Goal: Task Accomplishment & Management: Use online tool/utility

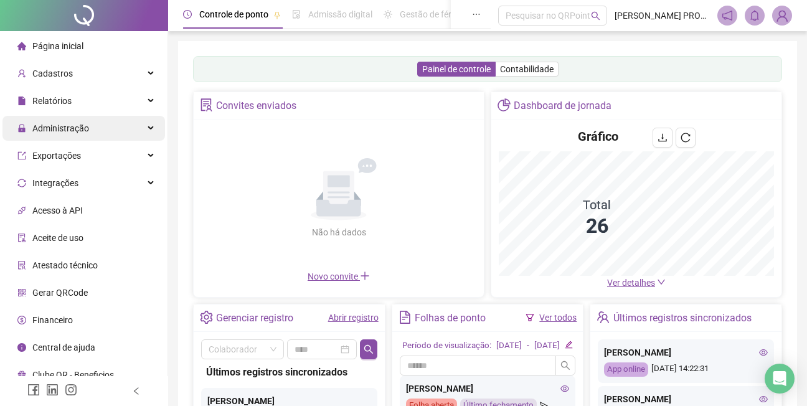
click at [67, 128] on span "Administração" at bounding box center [60, 128] width 57 height 10
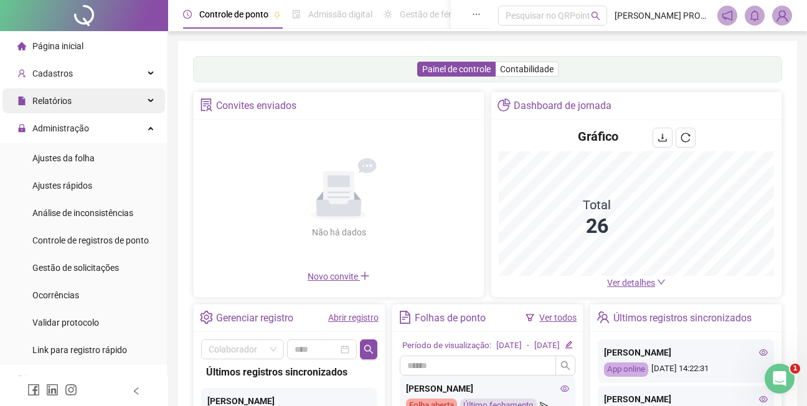
click at [54, 104] on span "Relatórios" at bounding box center [51, 101] width 39 height 10
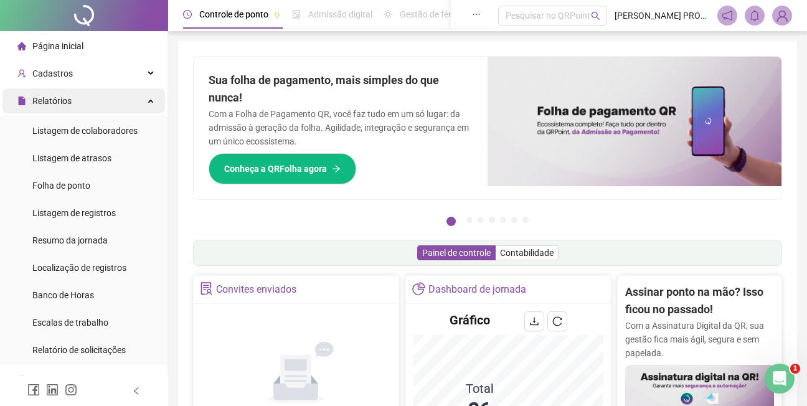
click at [55, 101] on span "Relatórios" at bounding box center [51, 101] width 39 height 10
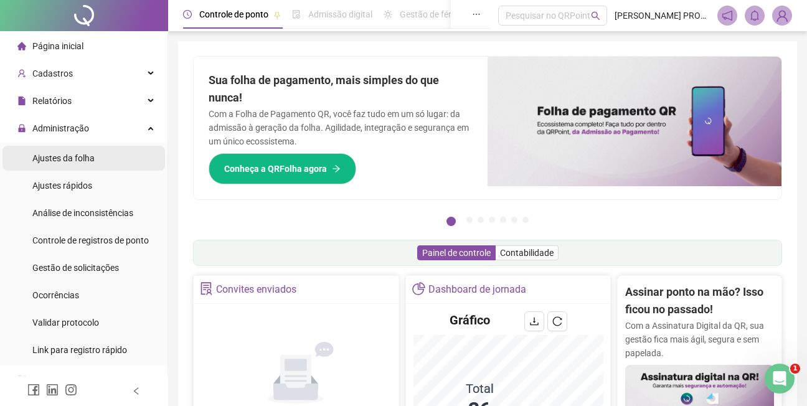
click at [85, 157] on span "Ajustes da folha" at bounding box center [63, 158] width 62 height 10
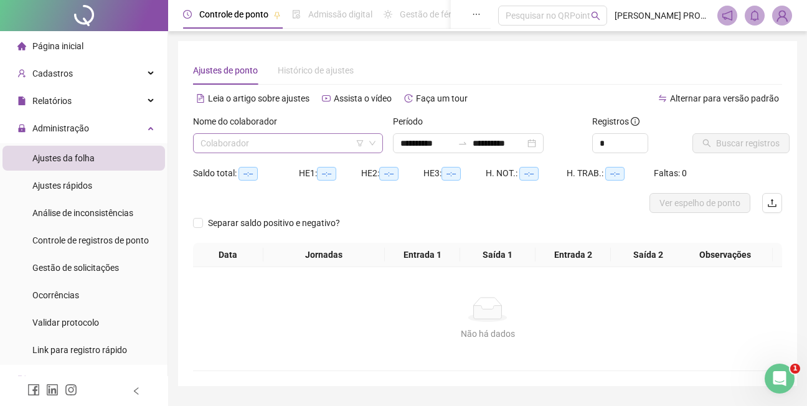
click at [356, 135] on input "search" at bounding box center [282, 143] width 164 height 19
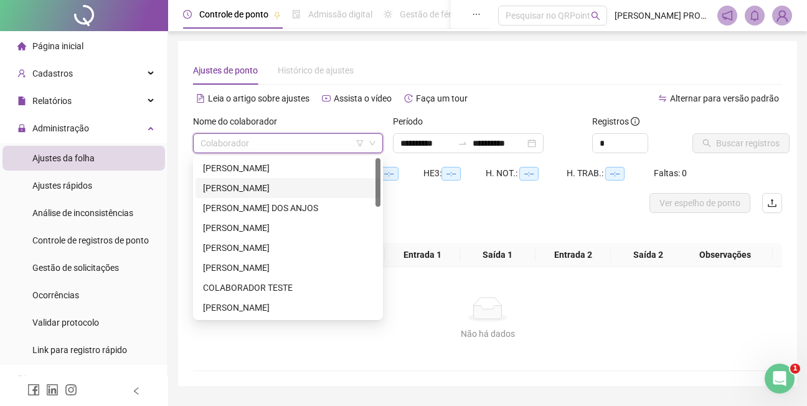
click at [294, 190] on div "[PERSON_NAME]" at bounding box center [288, 188] width 170 height 14
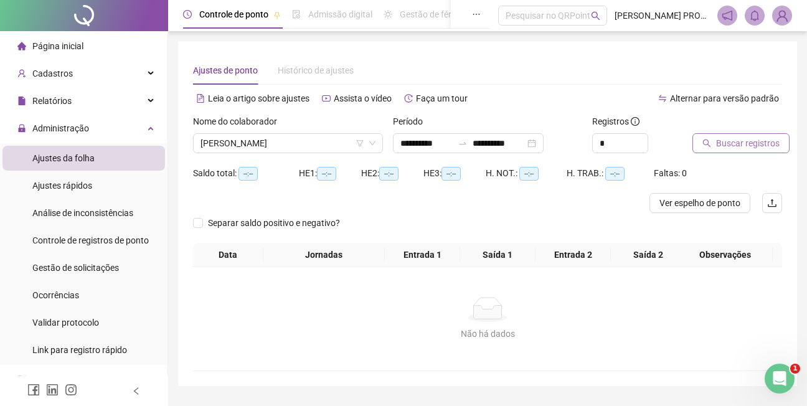
click at [761, 144] on span "Buscar registros" at bounding box center [747, 143] width 63 height 14
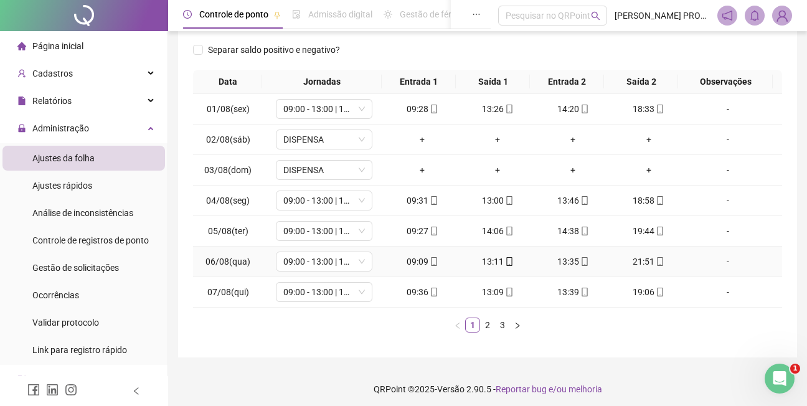
scroll to position [188, 0]
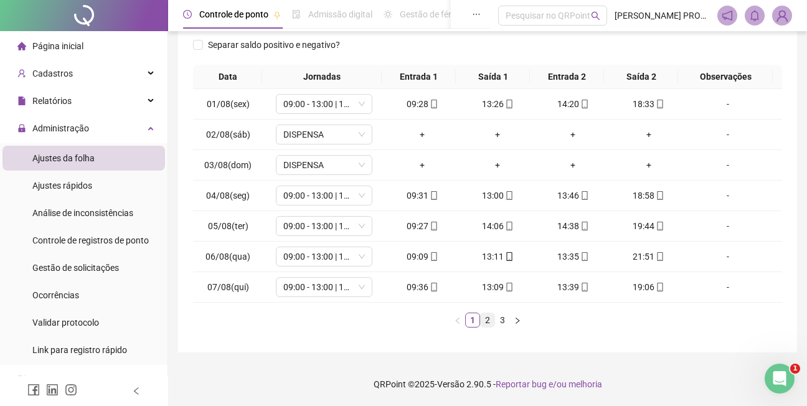
click at [490, 319] on link "2" at bounding box center [487, 320] width 14 height 14
click at [502, 319] on link "3" at bounding box center [502, 320] width 14 height 14
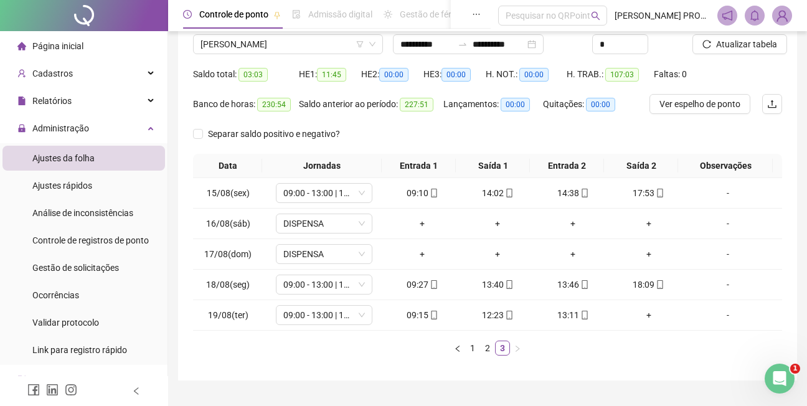
scroll to position [82, 0]
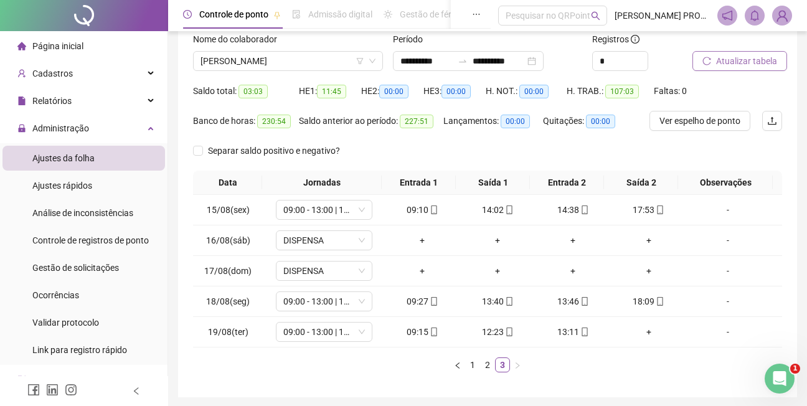
click at [714, 60] on button "Atualizar tabela" at bounding box center [739, 61] width 95 height 20
click at [311, 63] on span "[PERSON_NAME]" at bounding box center [287, 61] width 175 height 19
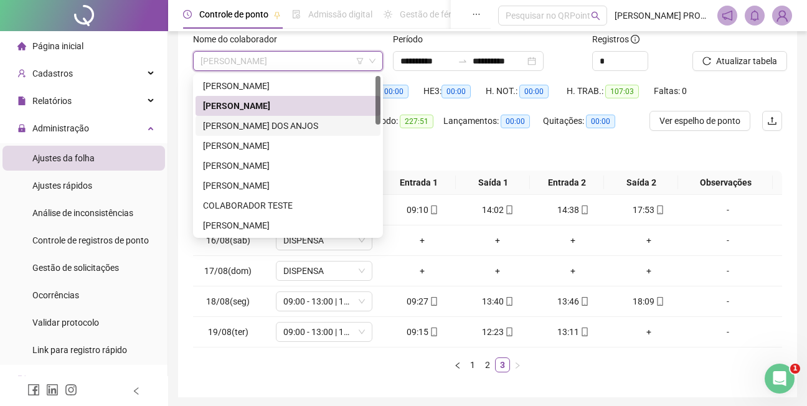
click at [301, 126] on div "[PERSON_NAME] DOS ANJOS" at bounding box center [288, 126] width 170 height 14
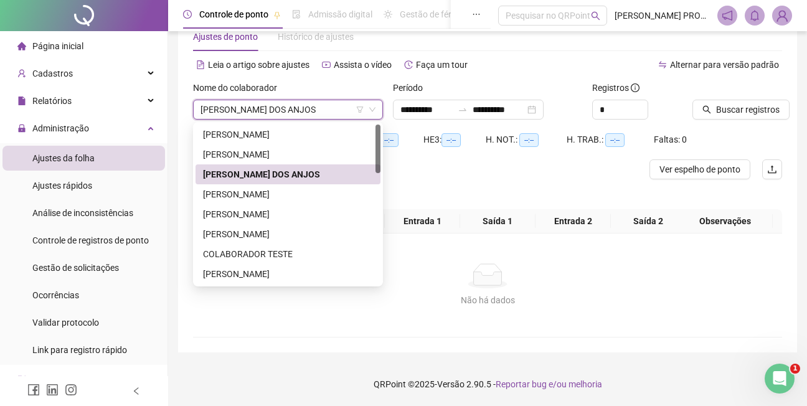
scroll to position [34, 0]
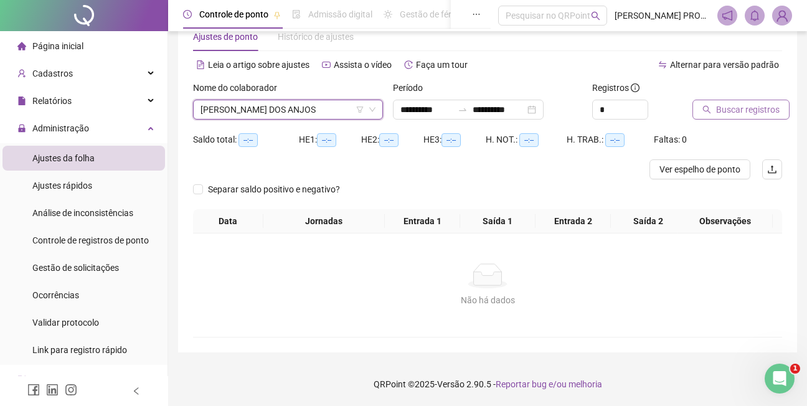
click at [752, 110] on span "Buscar registros" at bounding box center [747, 110] width 63 height 14
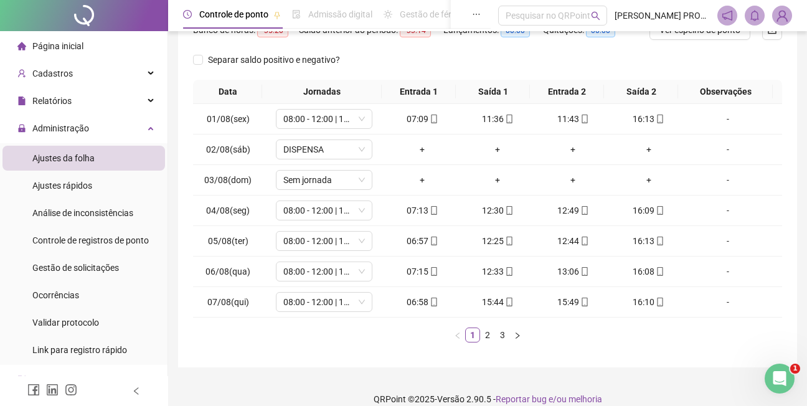
scroll to position [188, 0]
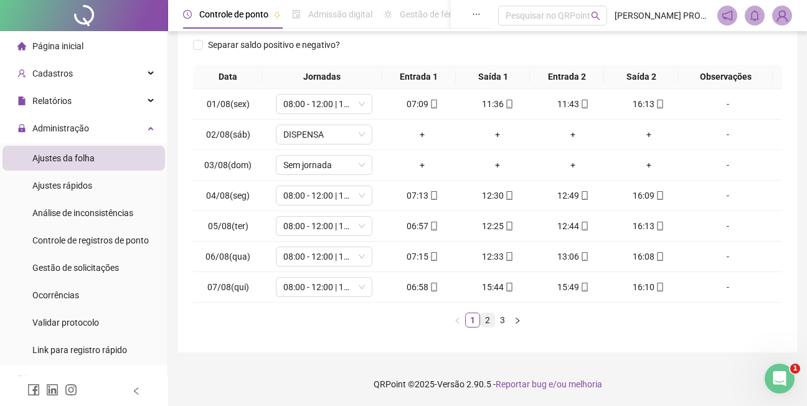
click at [489, 316] on link "2" at bounding box center [487, 320] width 14 height 14
click at [720, 193] on div "-" at bounding box center [727, 196] width 73 height 14
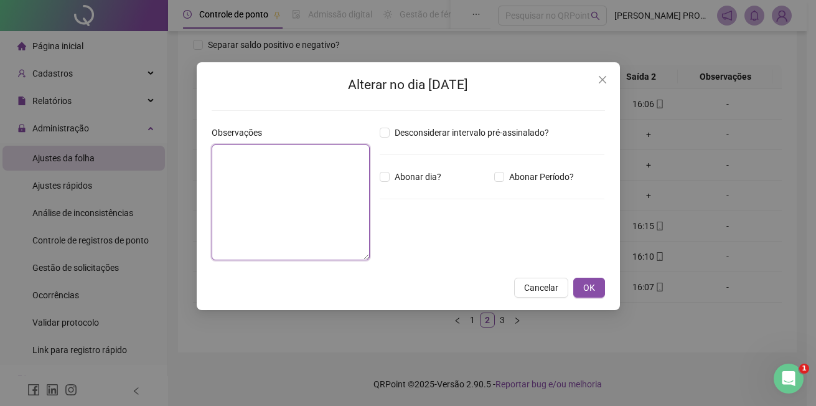
click at [273, 167] on textarea at bounding box center [291, 202] width 158 height 116
type textarea "**********"
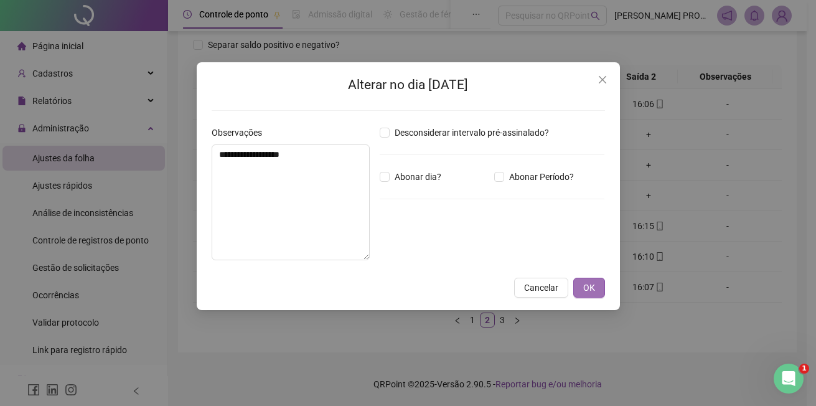
click at [586, 284] on span "OK" at bounding box center [589, 288] width 12 height 14
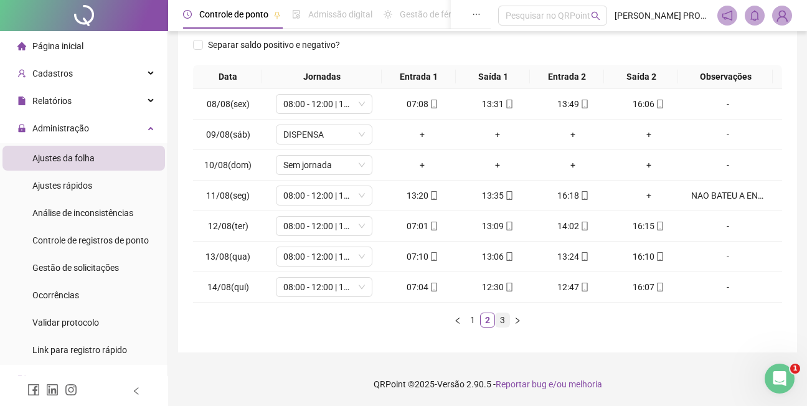
click at [502, 321] on link "3" at bounding box center [502, 320] width 14 height 14
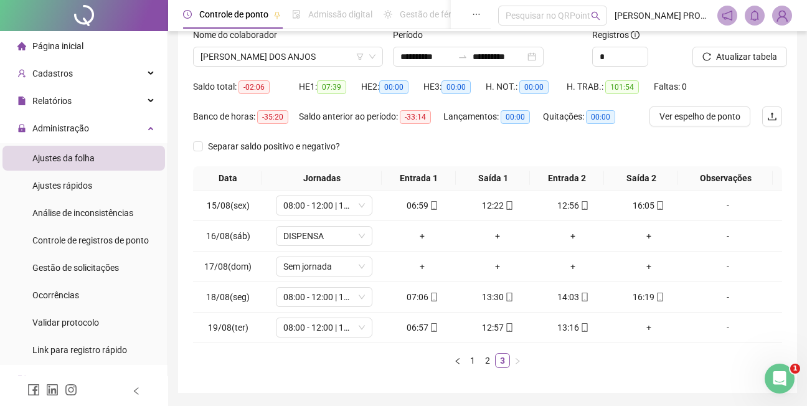
scroll to position [85, 0]
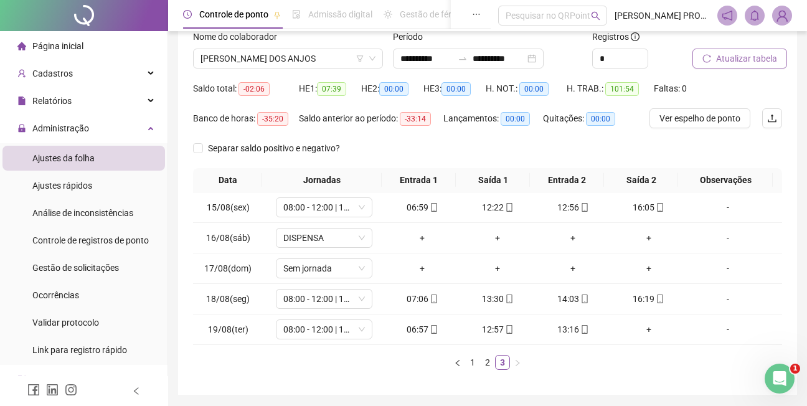
click at [751, 60] on span "Atualizar tabela" at bounding box center [746, 59] width 61 height 14
click at [350, 57] on span "[PERSON_NAME] DOS ANJOS" at bounding box center [287, 58] width 175 height 19
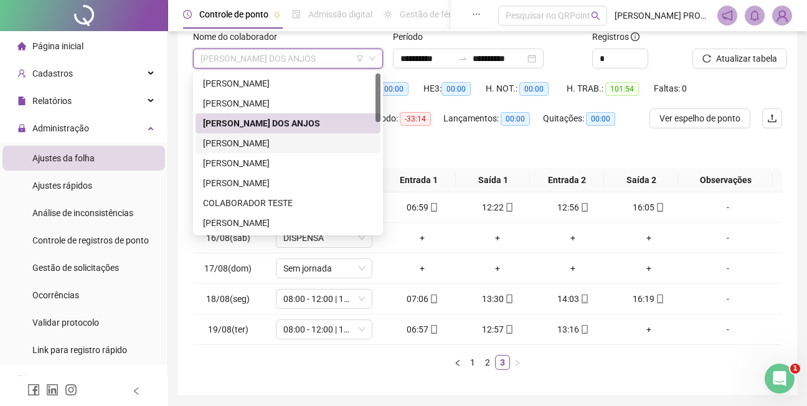
click at [309, 141] on div "[PERSON_NAME]" at bounding box center [288, 143] width 170 height 14
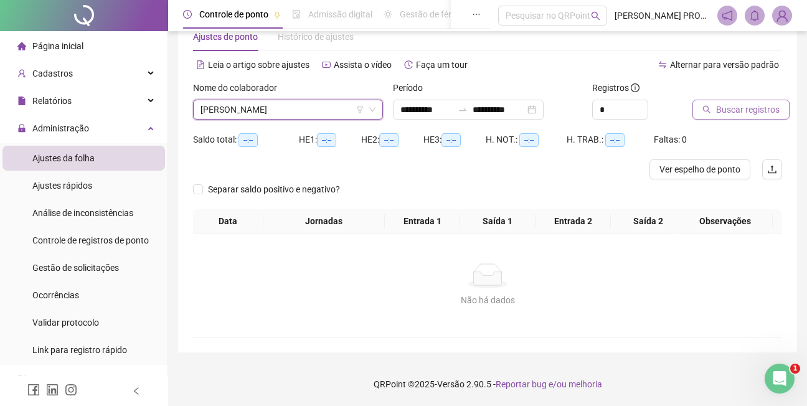
click at [737, 106] on span "Buscar registros" at bounding box center [747, 110] width 63 height 14
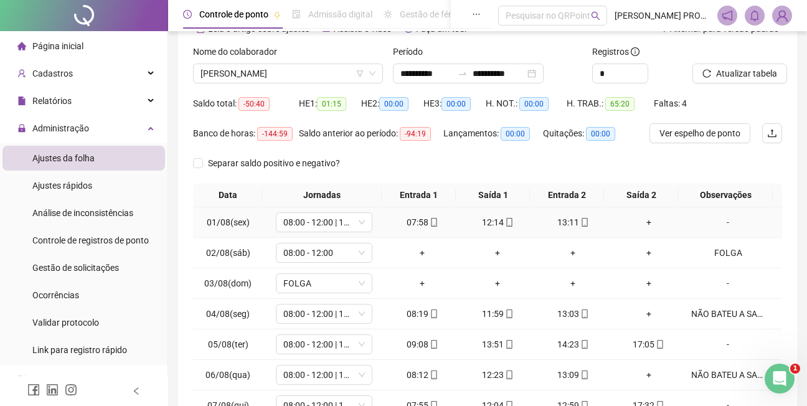
scroll to position [96, 0]
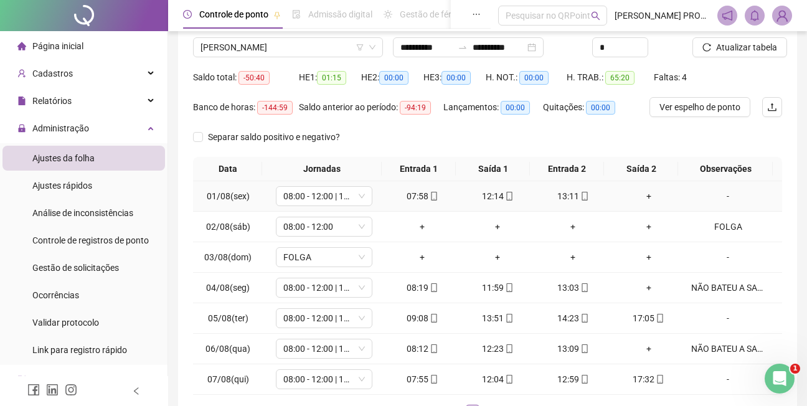
click at [719, 196] on div "-" at bounding box center [727, 196] width 73 height 14
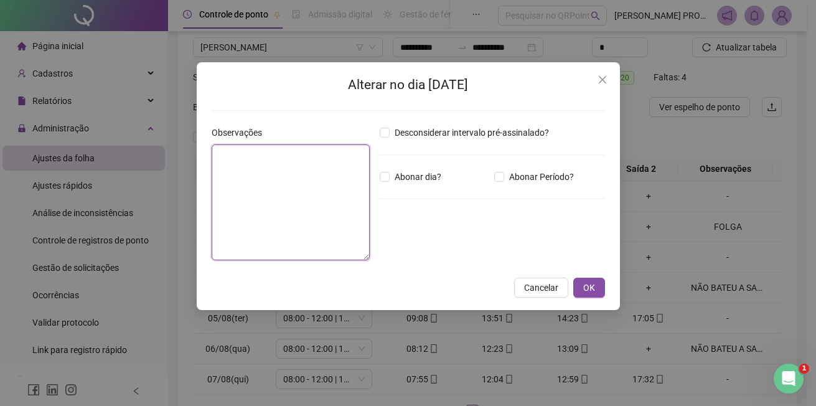
click at [256, 157] on textarea at bounding box center [291, 202] width 158 height 116
type textarea "**********"
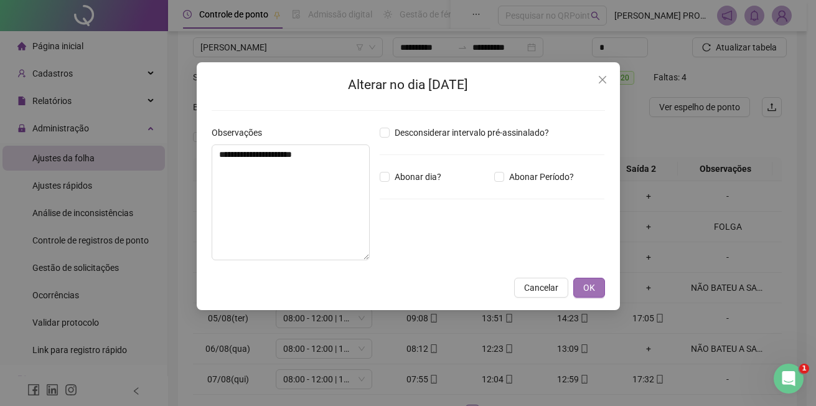
click at [591, 286] on span "OK" at bounding box center [589, 288] width 12 height 14
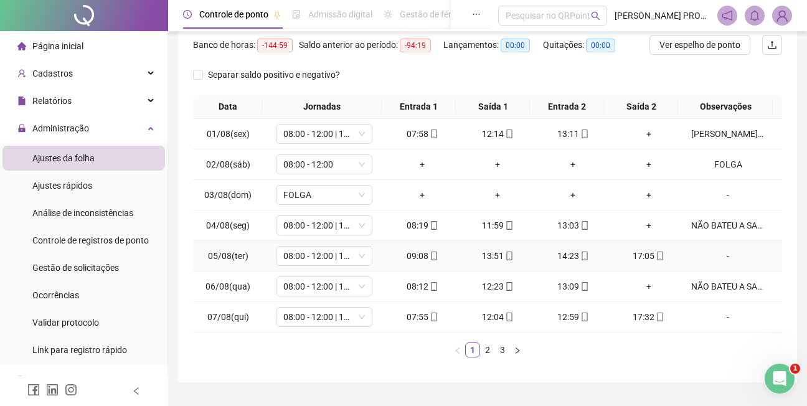
scroll to position [188, 0]
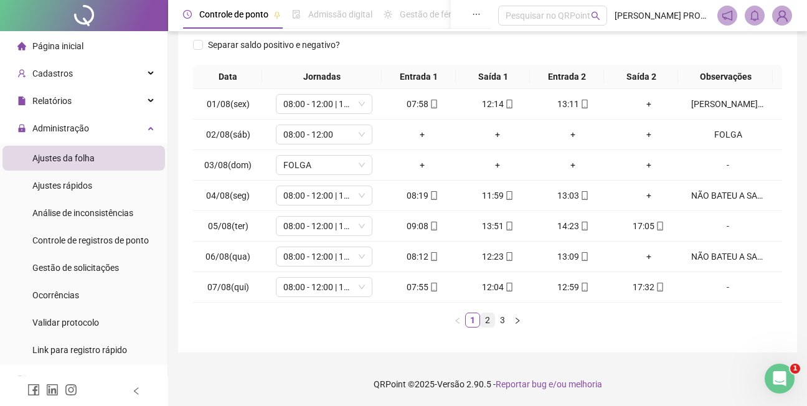
click at [487, 317] on link "2" at bounding box center [487, 320] width 14 height 14
click at [502, 320] on link "3" at bounding box center [502, 320] width 14 height 14
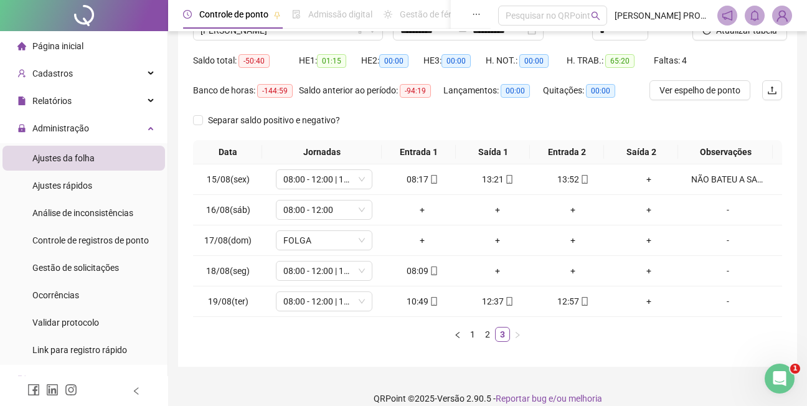
scroll to position [127, 0]
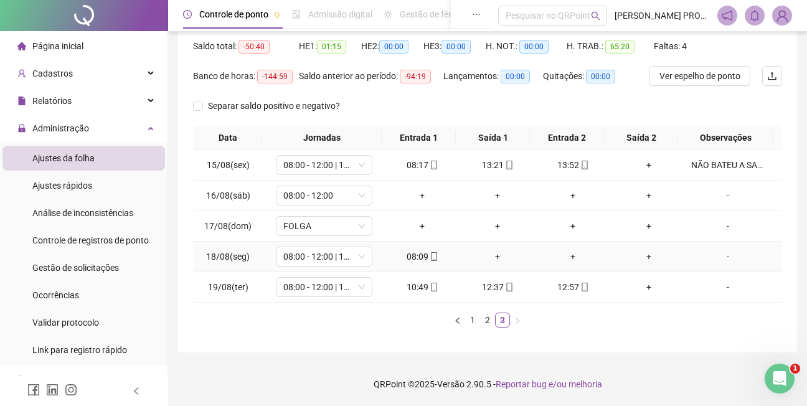
click at [719, 255] on div "-" at bounding box center [727, 257] width 73 height 14
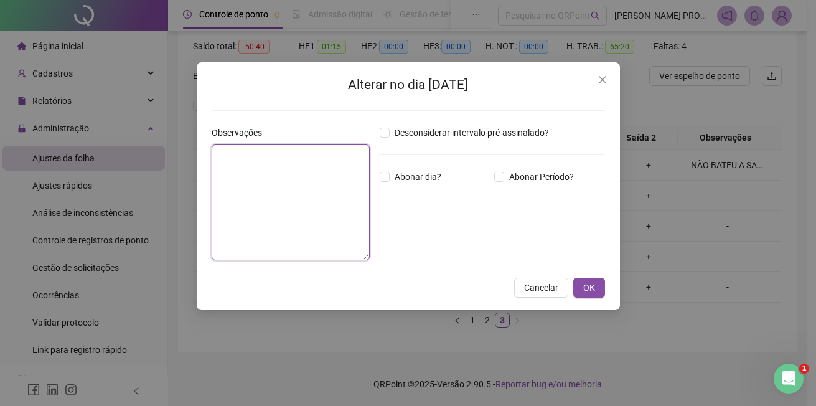
click at [262, 160] on textarea at bounding box center [291, 202] width 158 height 116
type textarea "**********"
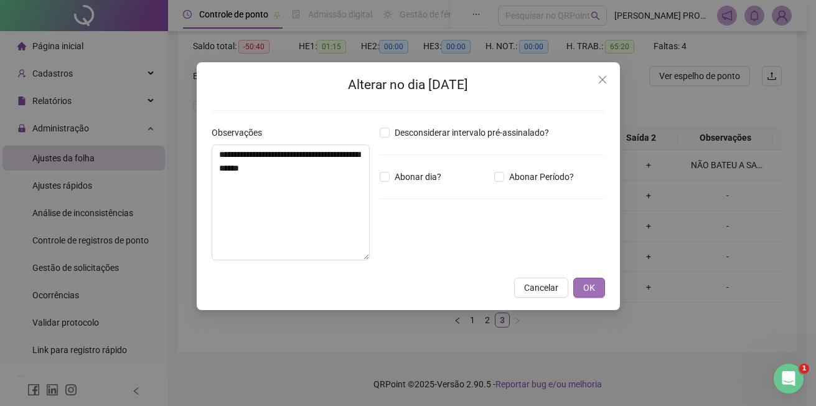
click at [596, 286] on button "OK" at bounding box center [589, 288] width 32 height 20
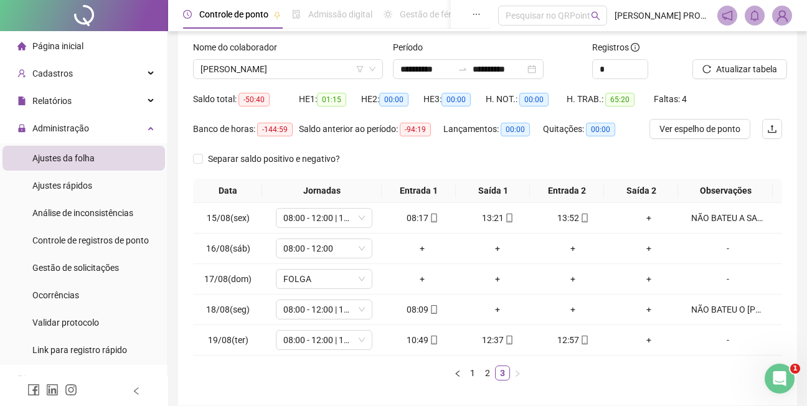
scroll to position [72, 0]
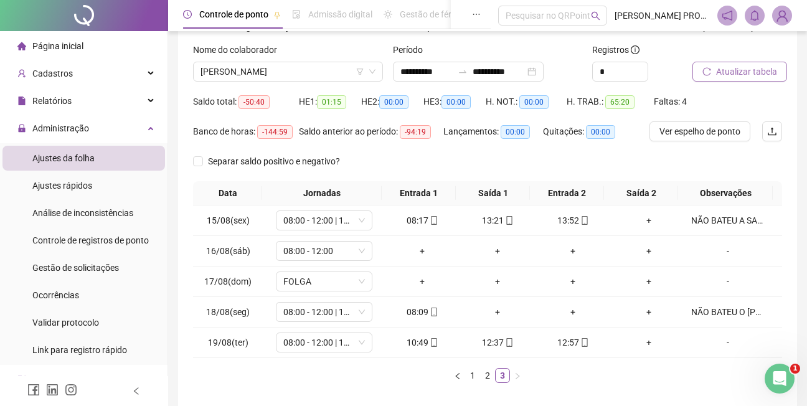
click at [755, 73] on span "Atualizar tabela" at bounding box center [746, 72] width 61 height 14
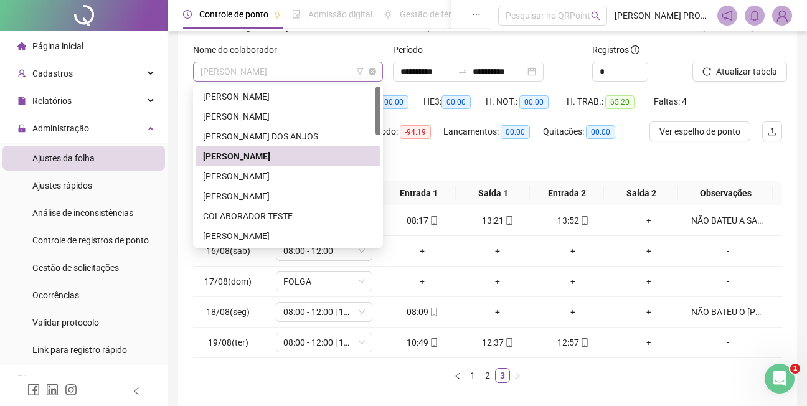
click at [339, 73] on span "[PERSON_NAME]" at bounding box center [287, 71] width 175 height 19
click at [273, 177] on div "[PERSON_NAME]" at bounding box center [288, 176] width 170 height 14
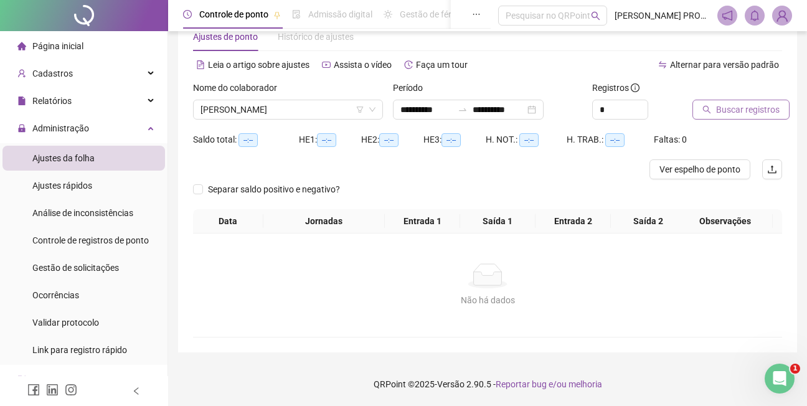
click at [749, 110] on span "Buscar registros" at bounding box center [747, 110] width 63 height 14
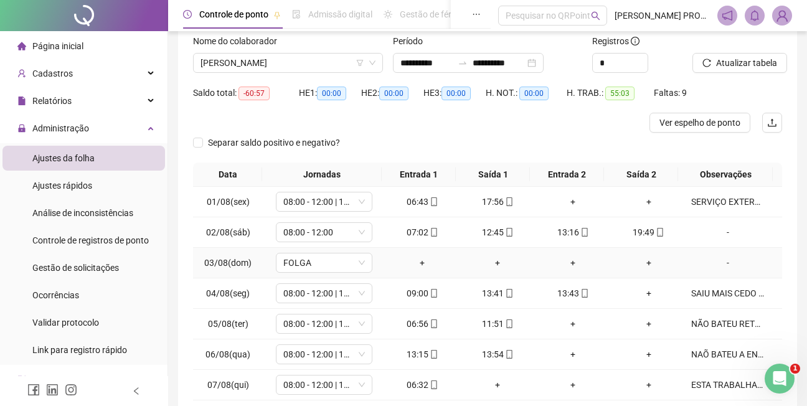
scroll to position [178, 0]
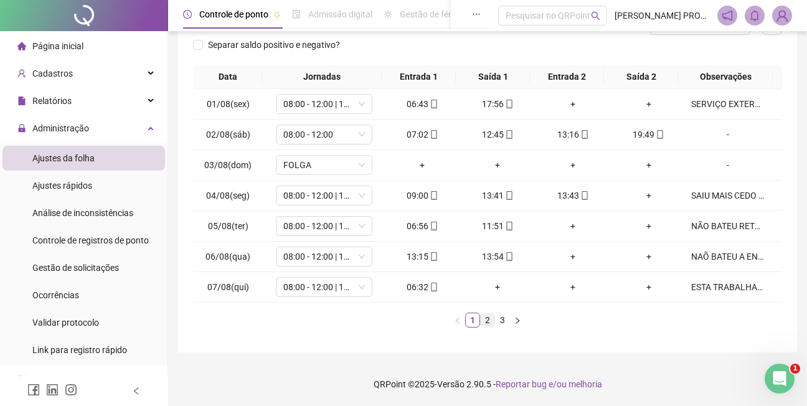
click at [486, 322] on link "2" at bounding box center [487, 320] width 14 height 14
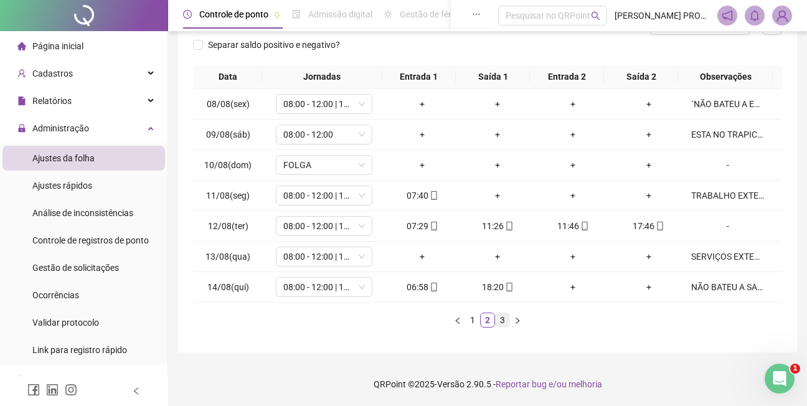
click at [504, 319] on link "3" at bounding box center [502, 320] width 14 height 14
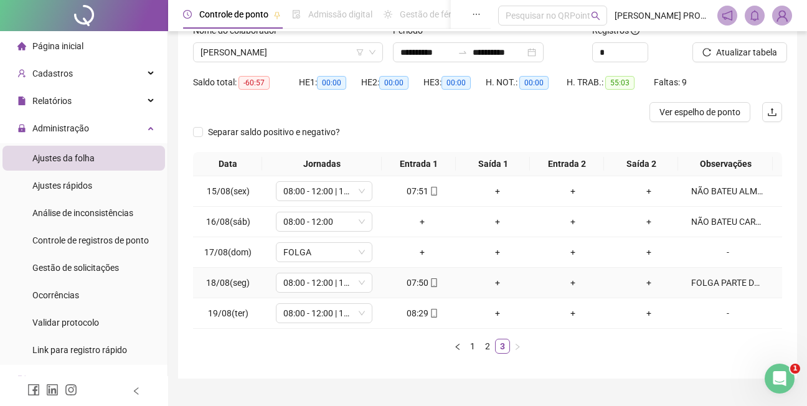
scroll to position [117, 0]
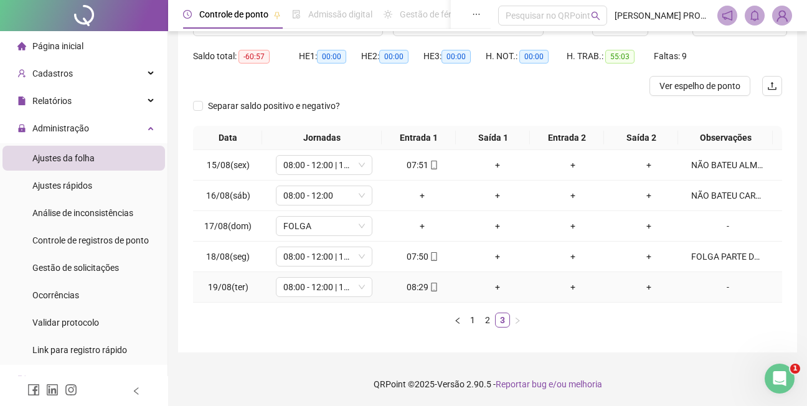
click at [721, 286] on div "-" at bounding box center [727, 287] width 73 height 14
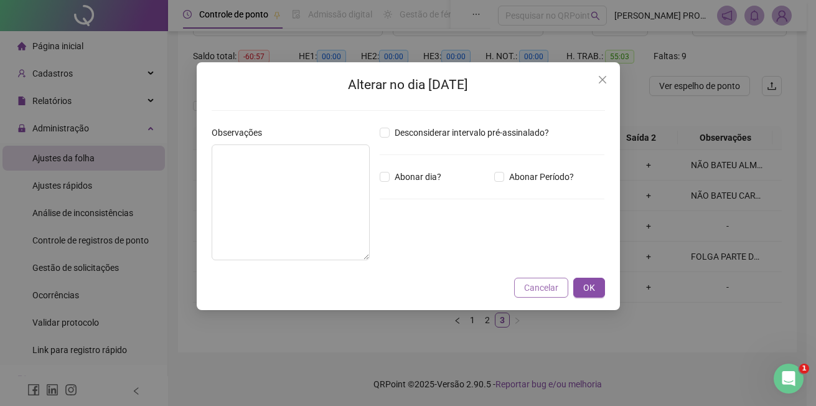
click at [536, 288] on span "Cancelar" at bounding box center [541, 288] width 34 height 14
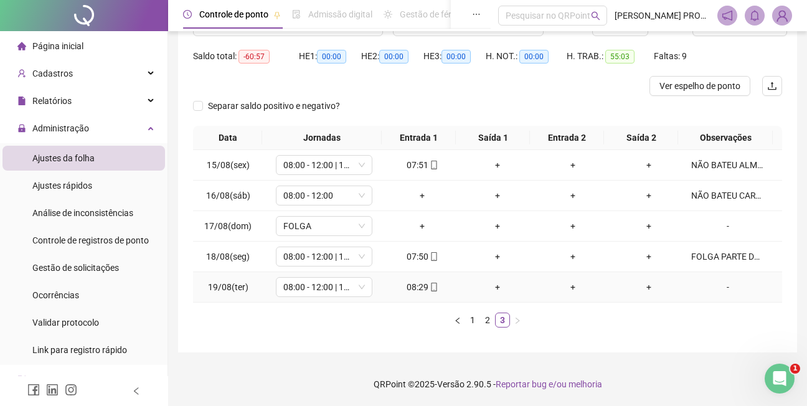
click at [720, 286] on div "-" at bounding box center [727, 287] width 73 height 14
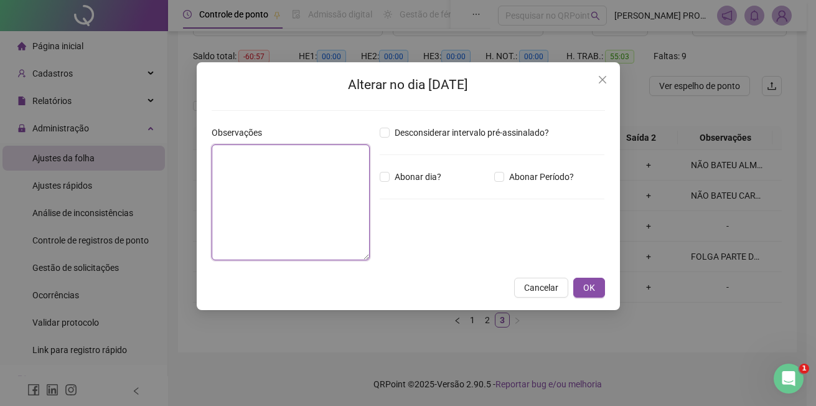
click at [251, 159] on textarea at bounding box center [291, 202] width 158 height 116
type textarea "**********"
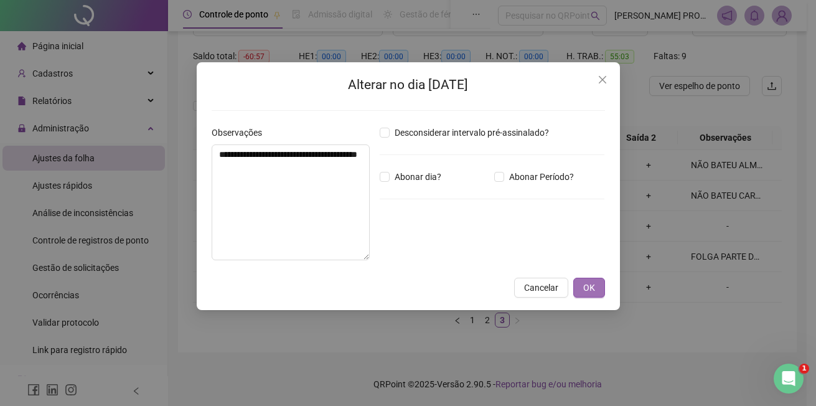
click at [591, 284] on span "OK" at bounding box center [589, 288] width 12 height 14
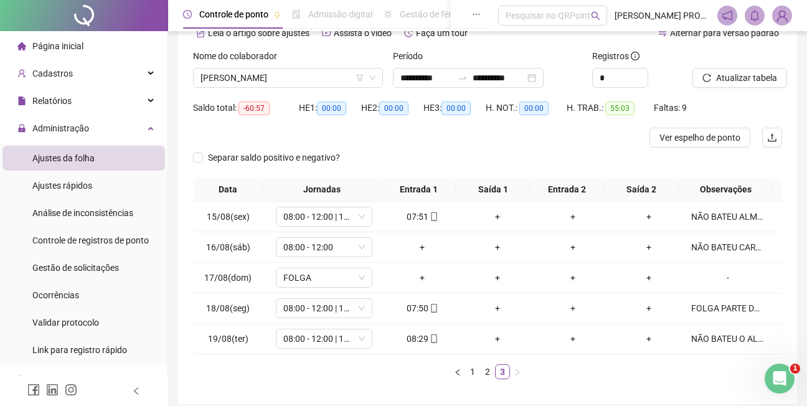
scroll to position [55, 0]
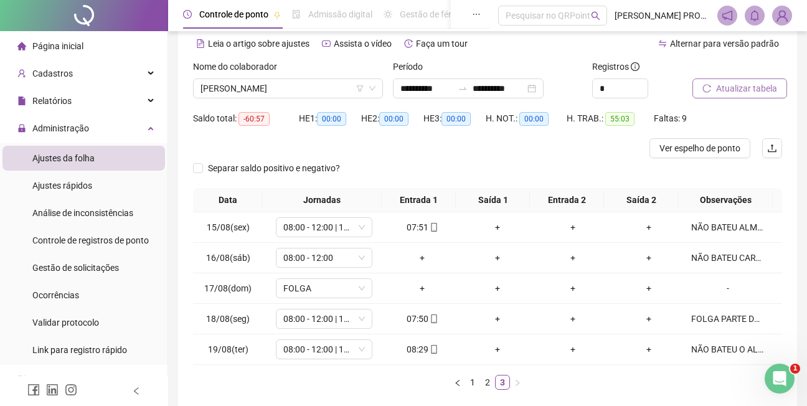
click at [748, 85] on span "Atualizar tabela" at bounding box center [746, 89] width 61 height 14
click at [312, 92] on span "[PERSON_NAME]" at bounding box center [287, 88] width 175 height 19
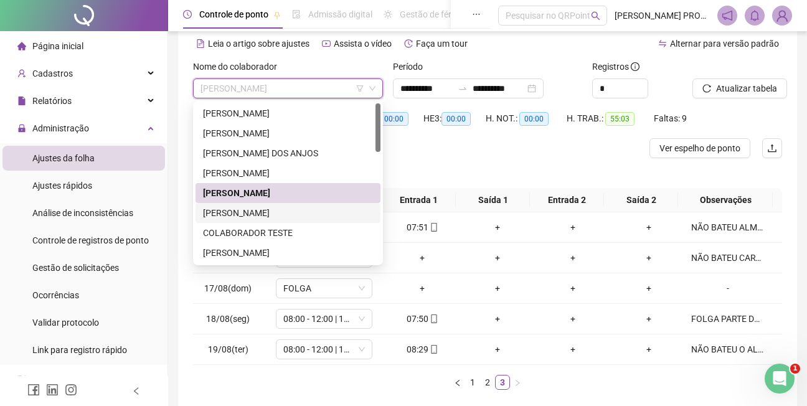
click at [291, 214] on div "[PERSON_NAME]" at bounding box center [288, 213] width 170 height 14
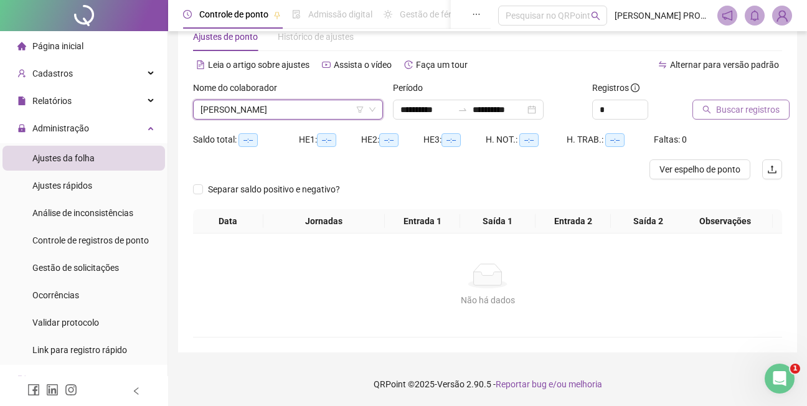
click at [734, 108] on span "Buscar registros" at bounding box center [747, 110] width 63 height 14
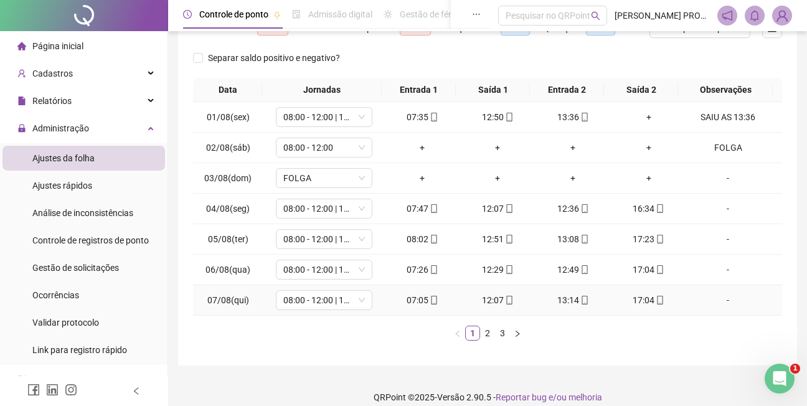
scroll to position [188, 0]
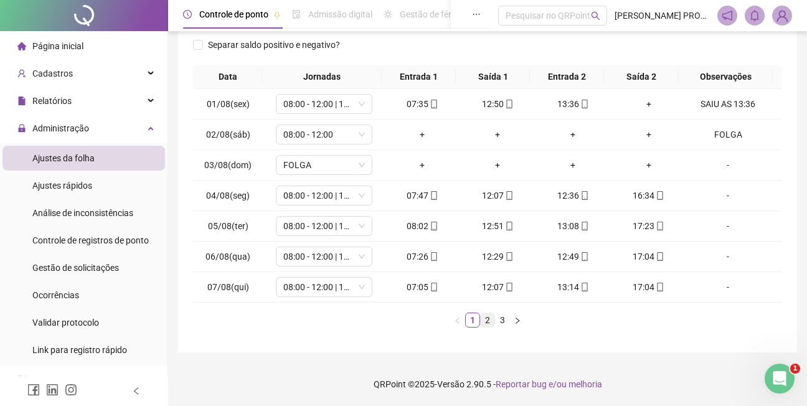
click at [489, 320] on link "2" at bounding box center [487, 320] width 14 height 14
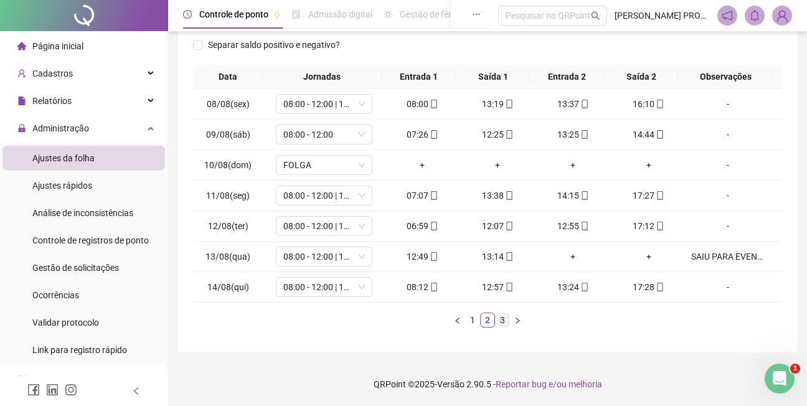
click at [503, 321] on link "3" at bounding box center [502, 320] width 14 height 14
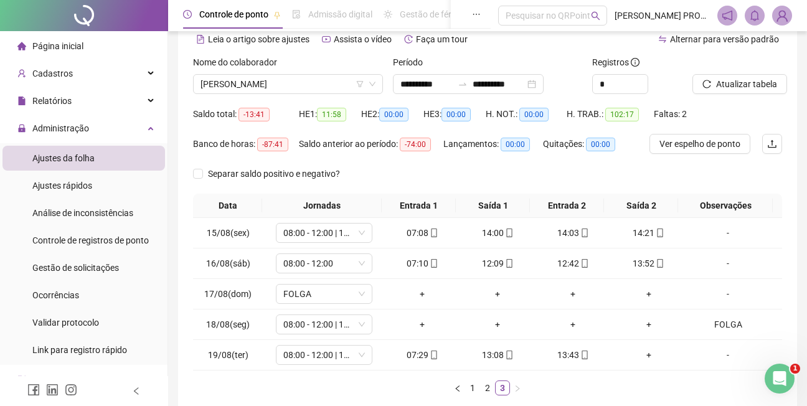
scroll to position [53, 0]
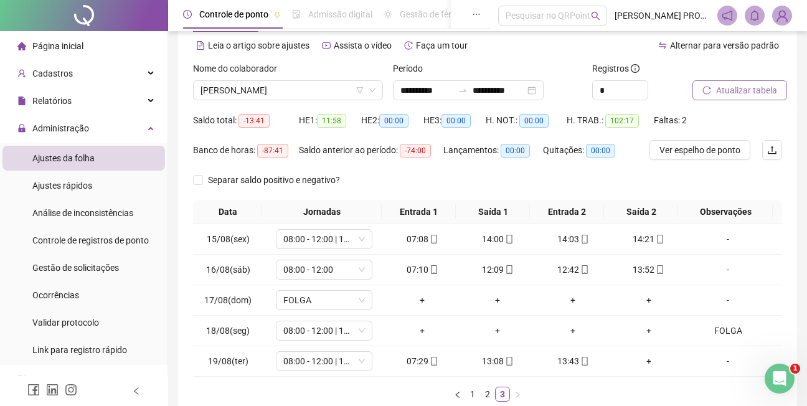
click at [756, 88] on span "Atualizar tabela" at bounding box center [746, 90] width 61 height 14
click at [332, 90] on span "[PERSON_NAME]" at bounding box center [287, 90] width 175 height 19
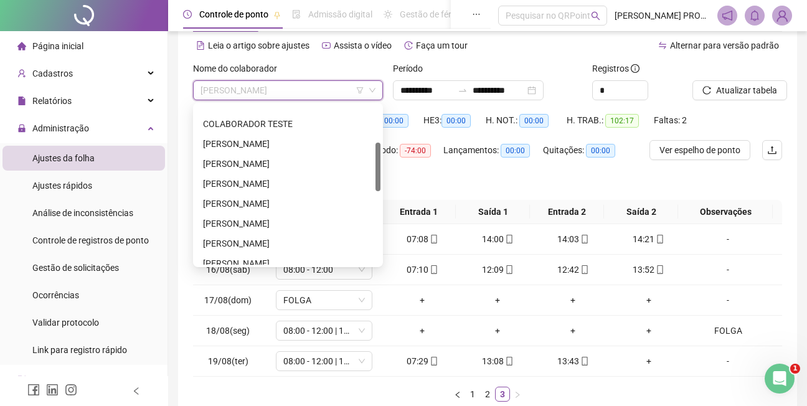
scroll to position [121, 0]
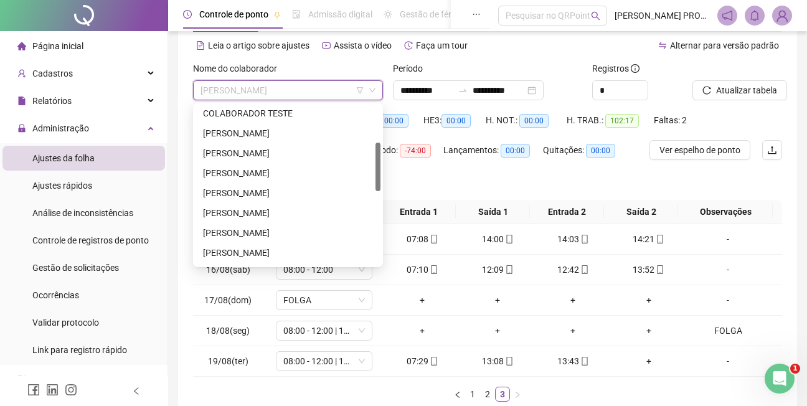
drag, startPoint x: 377, startPoint y: 147, endPoint x: 353, endPoint y: 177, distance: 37.2
click at [370, 185] on div "COLABORADOR TESTE [PERSON_NAME] DE [PERSON_NAME] DE [PERSON_NAME] [PERSON_NAME]…" at bounding box center [287, 184] width 185 height 159
click at [266, 133] on div "[PERSON_NAME]" at bounding box center [288, 133] width 170 height 14
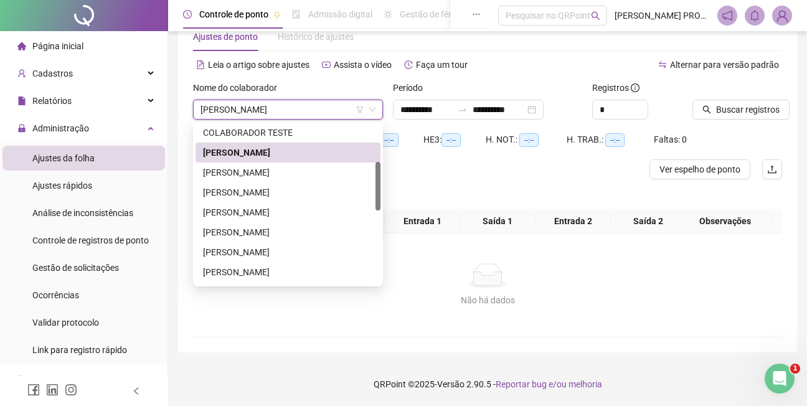
scroll to position [34, 0]
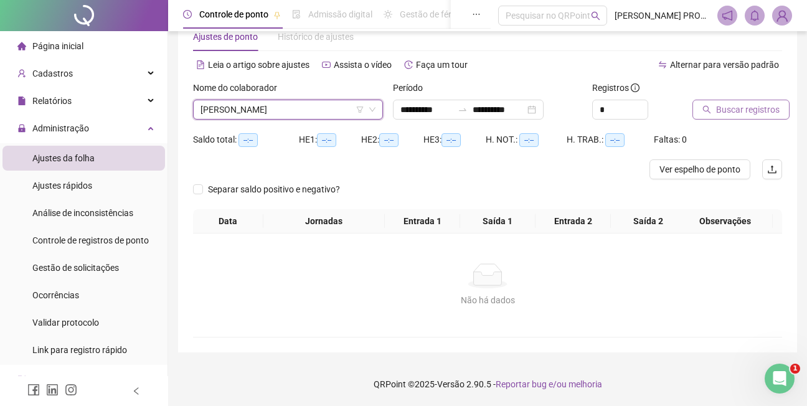
click at [759, 114] on span "Buscar registros" at bounding box center [747, 110] width 63 height 14
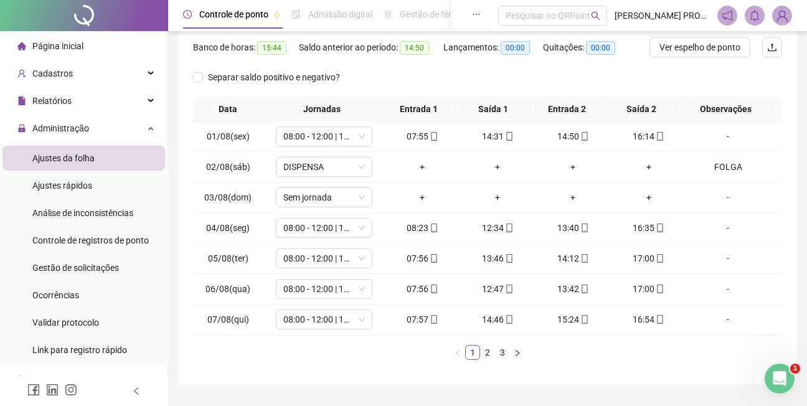
scroll to position [158, 0]
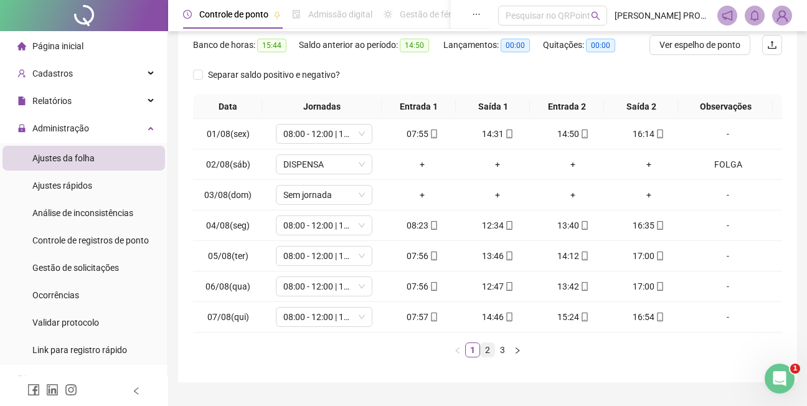
click at [485, 350] on link "2" at bounding box center [487, 350] width 14 height 14
click at [503, 351] on link "3" at bounding box center [502, 350] width 14 height 14
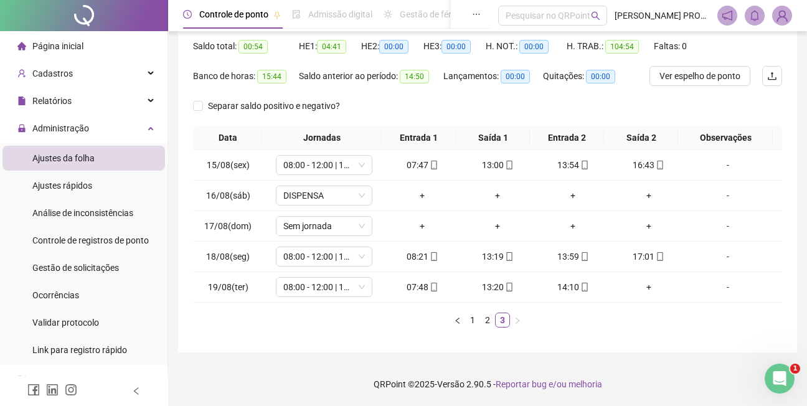
scroll to position [44, 0]
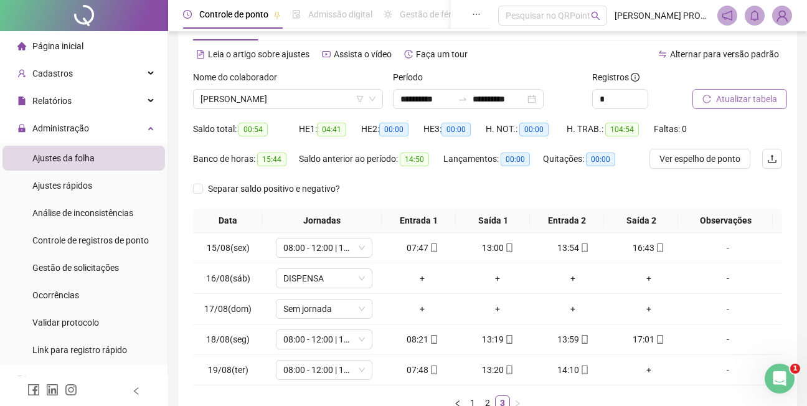
click at [738, 97] on span "Atualizar tabela" at bounding box center [746, 99] width 61 height 14
click at [331, 95] on span "[PERSON_NAME]" at bounding box center [287, 99] width 175 height 19
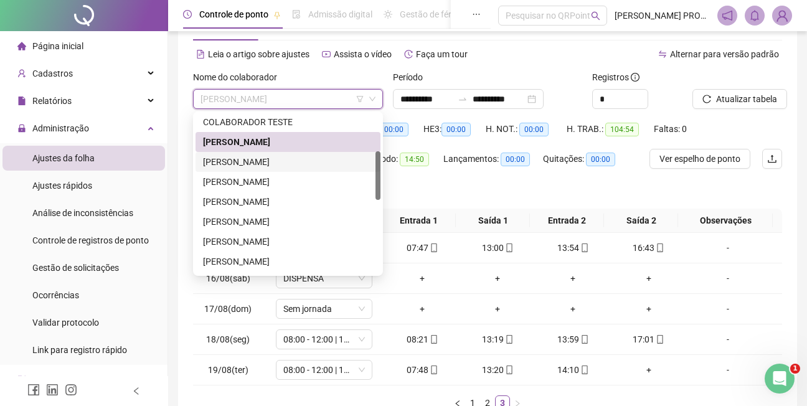
click at [275, 162] on div "[PERSON_NAME]" at bounding box center [288, 162] width 170 height 14
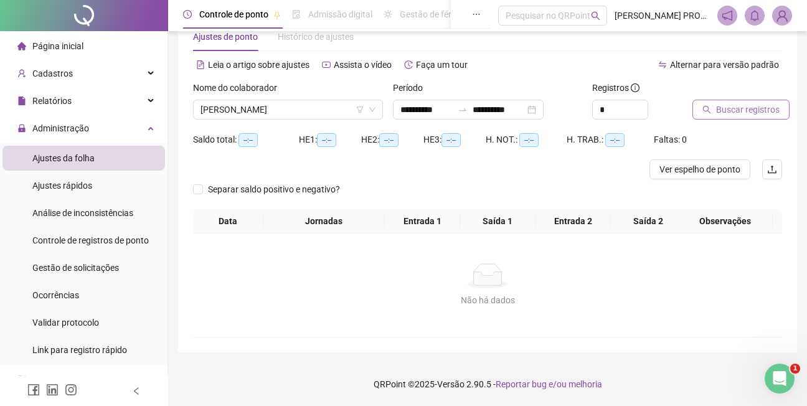
click at [742, 110] on span "Buscar registros" at bounding box center [747, 110] width 63 height 14
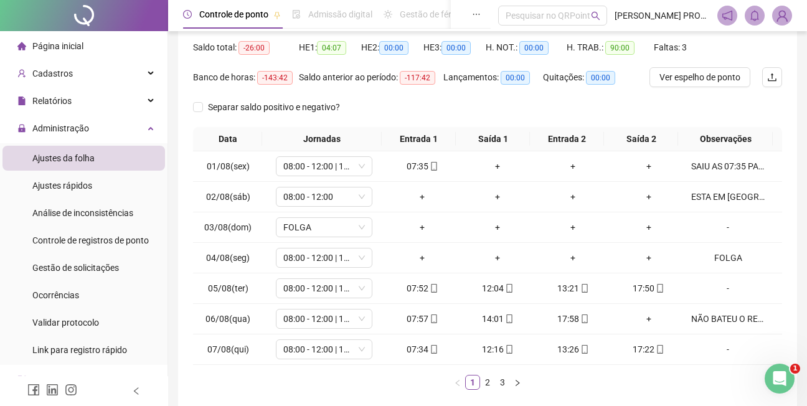
scroll to position [126, 0]
click at [489, 380] on link "2" at bounding box center [487, 382] width 14 height 14
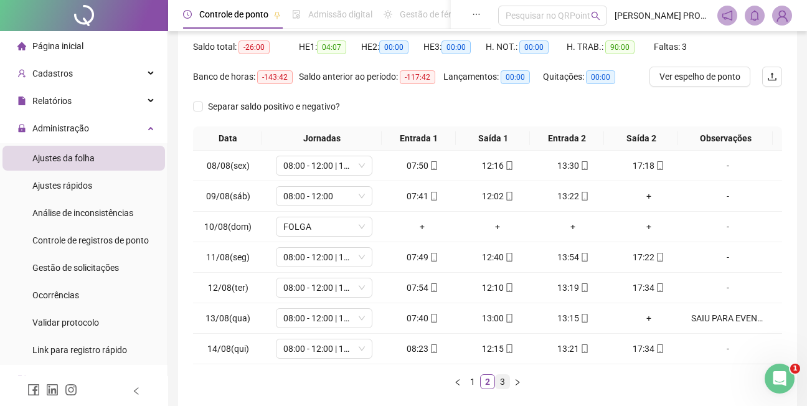
click at [501, 380] on link "3" at bounding box center [502, 382] width 14 height 14
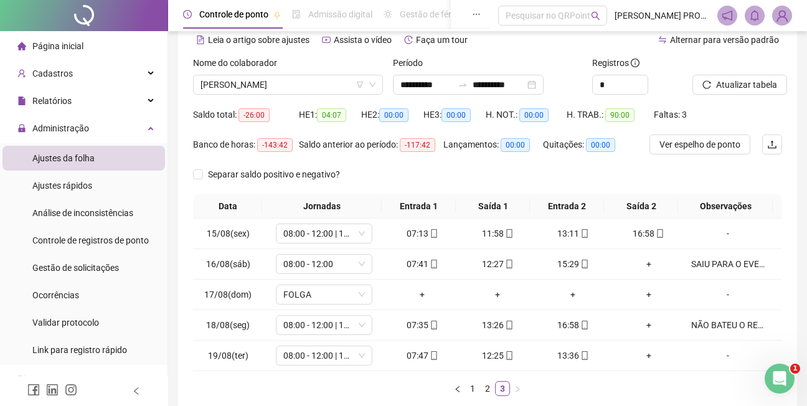
scroll to position [56, 0]
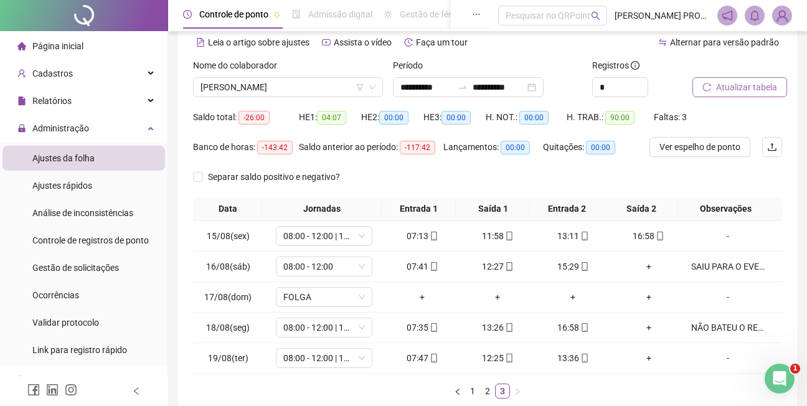
click at [734, 88] on span "Atualizar tabela" at bounding box center [746, 87] width 61 height 14
click at [745, 89] on span "Atualizar tabela" at bounding box center [746, 87] width 61 height 14
click at [756, 85] on span "Atualizar tabela" at bounding box center [746, 87] width 61 height 14
click at [346, 88] on span "[PERSON_NAME]" at bounding box center [287, 87] width 175 height 19
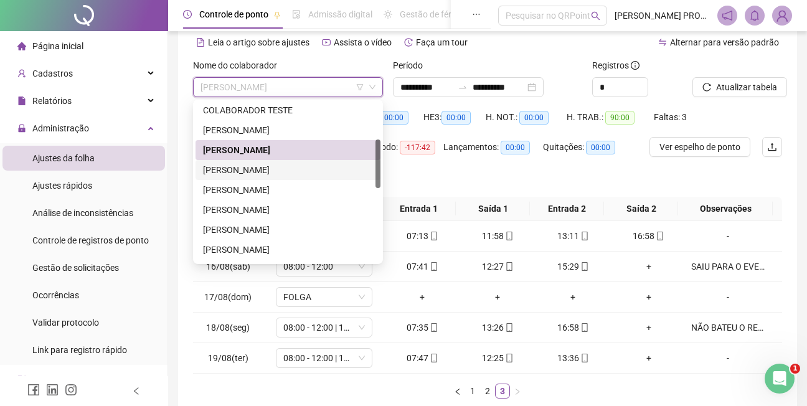
click at [294, 164] on div "[PERSON_NAME]" at bounding box center [288, 170] width 170 height 14
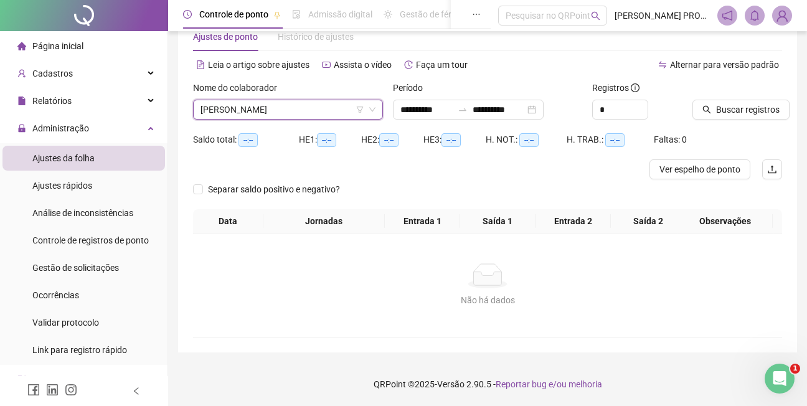
scroll to position [34, 0]
click at [738, 108] on span "Buscar registros" at bounding box center [747, 110] width 63 height 14
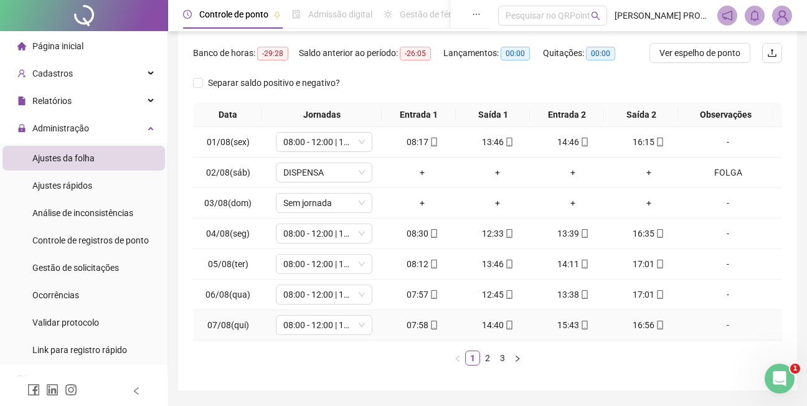
scroll to position [158, 0]
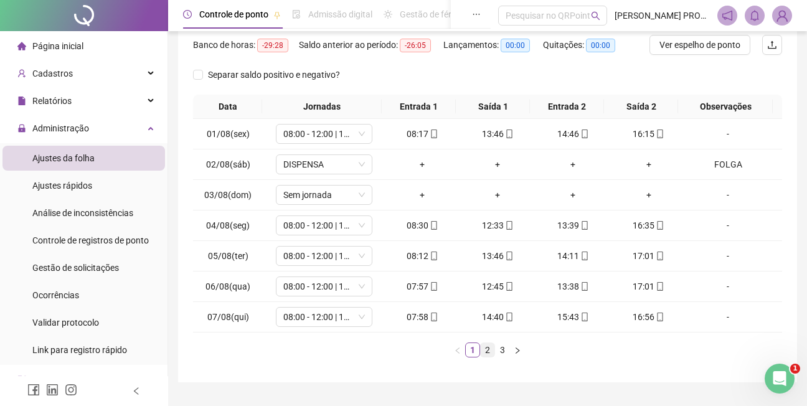
click at [489, 349] on link "2" at bounding box center [487, 350] width 14 height 14
click at [502, 349] on link "3" at bounding box center [502, 350] width 14 height 14
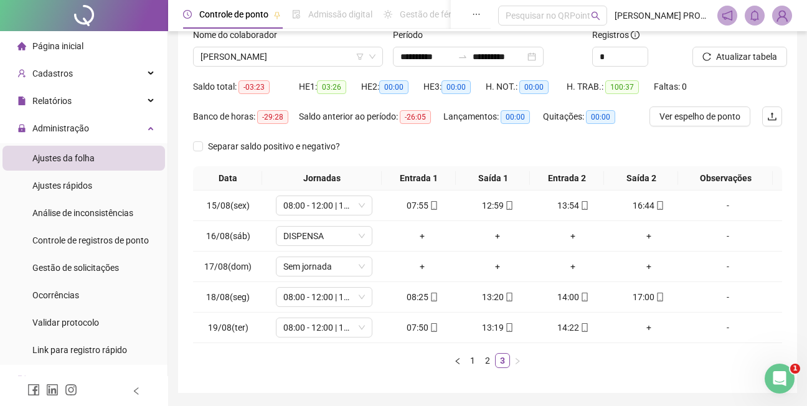
scroll to position [22, 0]
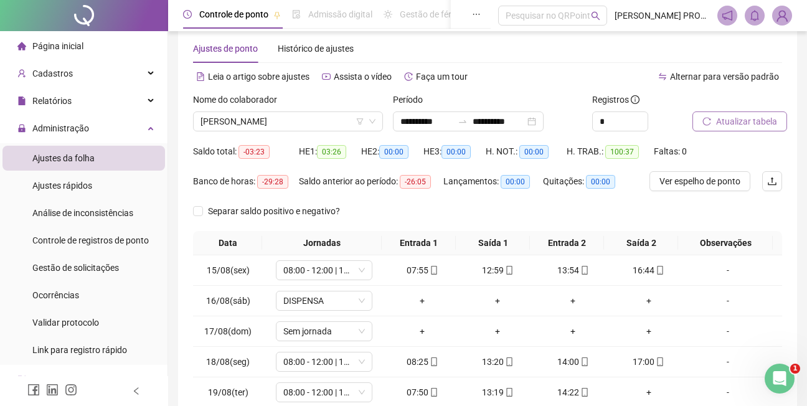
click at [751, 119] on span "Atualizar tabela" at bounding box center [746, 122] width 61 height 14
click at [303, 116] on span "[PERSON_NAME]" at bounding box center [287, 121] width 175 height 19
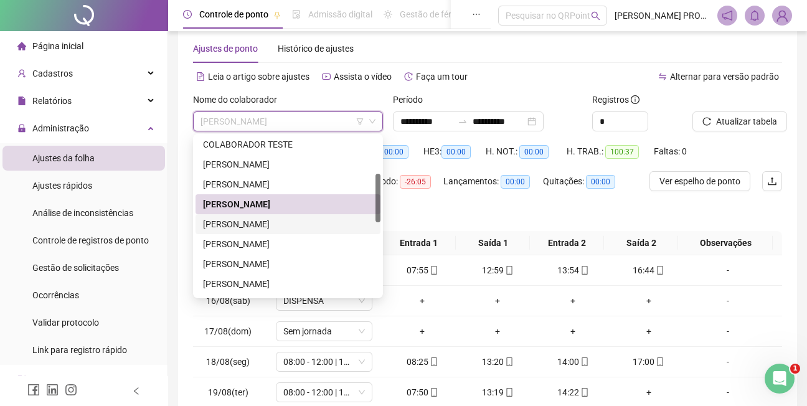
click at [249, 221] on div "[PERSON_NAME]" at bounding box center [288, 224] width 170 height 14
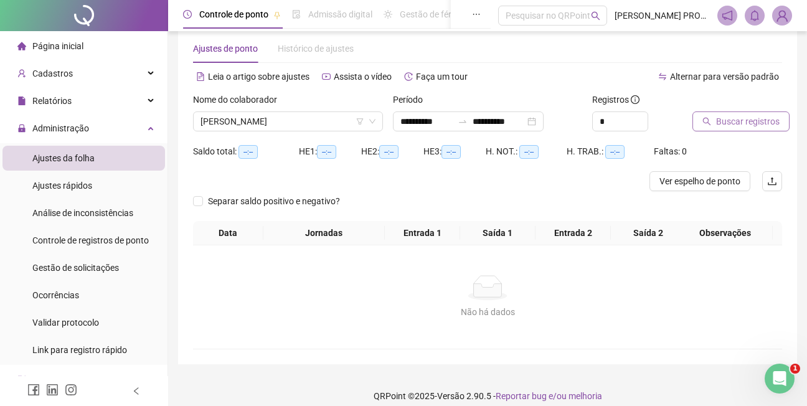
click at [748, 120] on span "Buscar registros" at bounding box center [747, 122] width 63 height 14
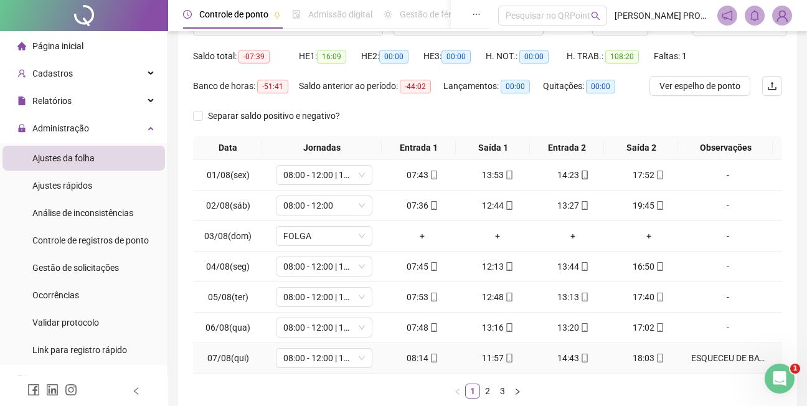
scroll to position [146, 0]
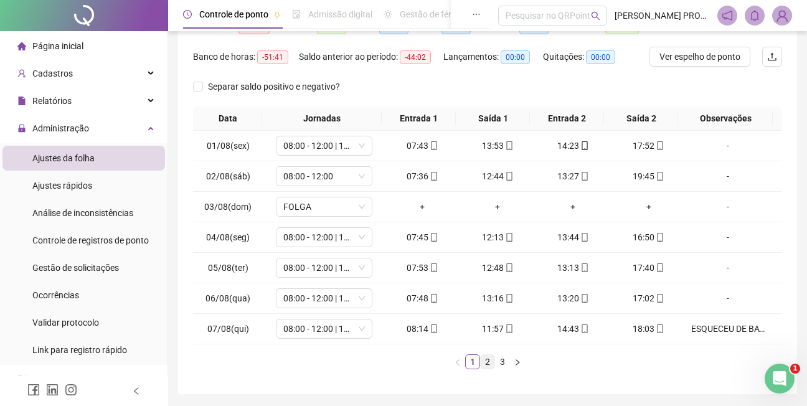
click at [488, 362] on link "2" at bounding box center [487, 362] width 14 height 14
click at [501, 361] on link "3" at bounding box center [502, 362] width 14 height 14
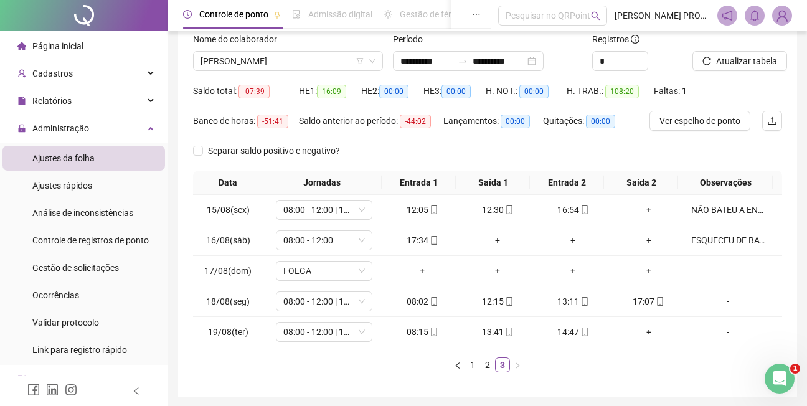
scroll to position [30, 0]
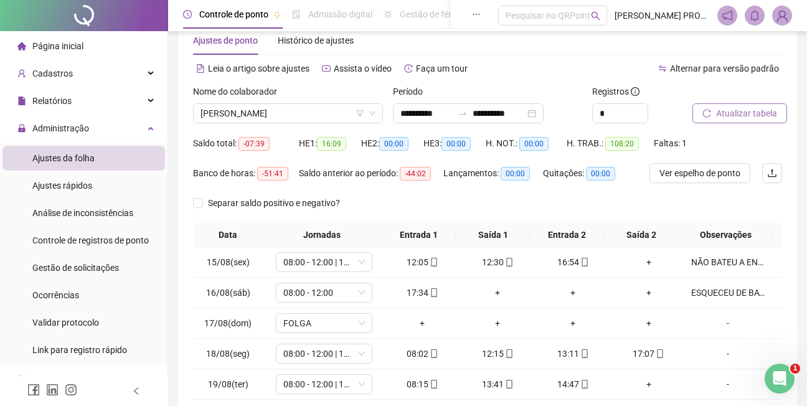
click at [744, 113] on span "Atualizar tabela" at bounding box center [746, 113] width 61 height 14
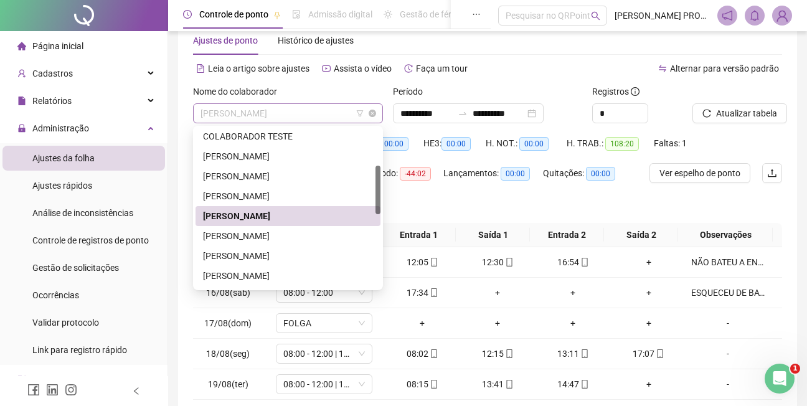
click at [325, 111] on span "[PERSON_NAME]" at bounding box center [287, 113] width 175 height 19
click at [287, 236] on div "[PERSON_NAME]" at bounding box center [288, 236] width 170 height 14
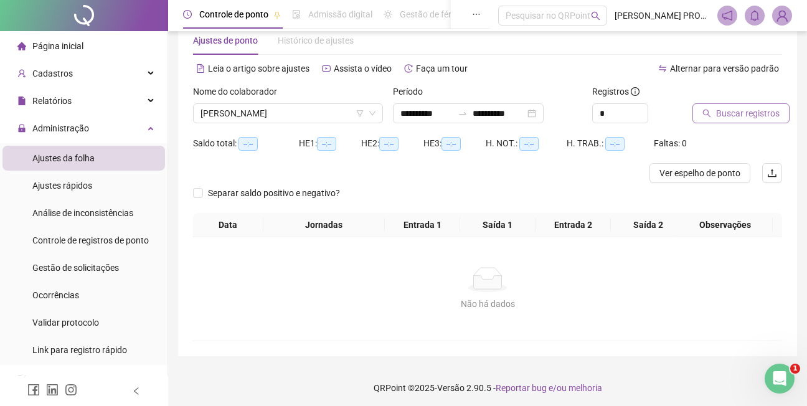
click at [765, 113] on span "Buscar registros" at bounding box center [747, 113] width 63 height 14
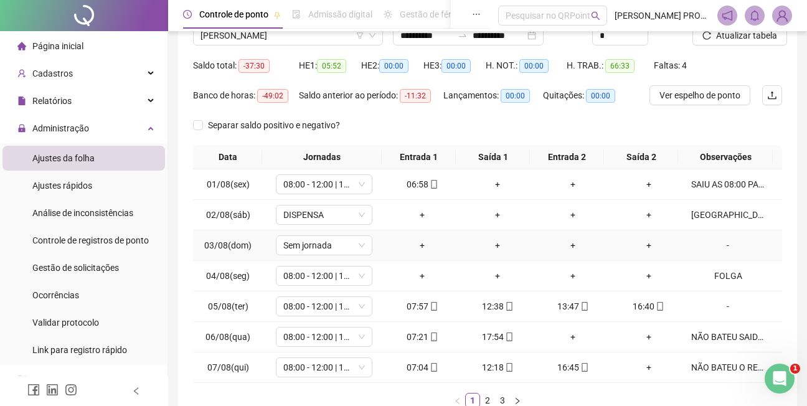
scroll to position [154, 0]
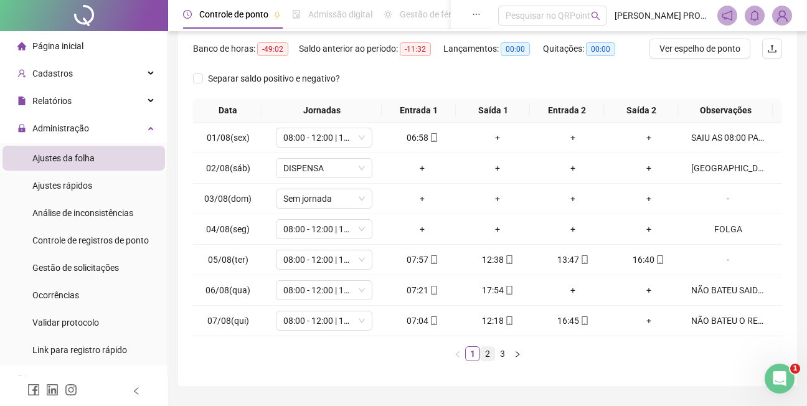
click at [487, 354] on link "2" at bounding box center [487, 354] width 14 height 14
click at [499, 352] on link "3" at bounding box center [502, 354] width 14 height 14
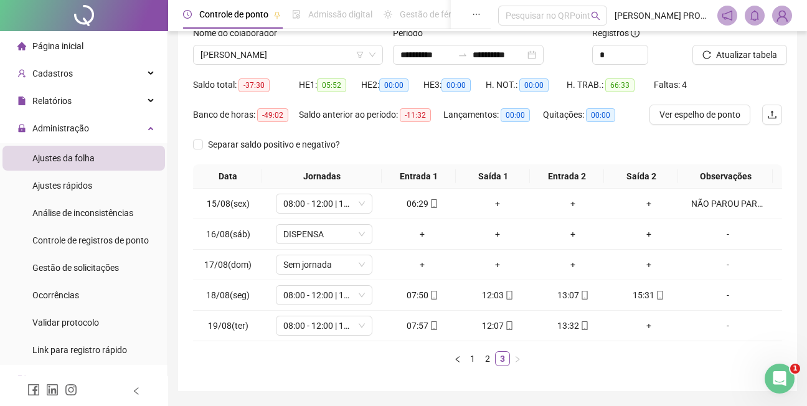
scroll to position [73, 0]
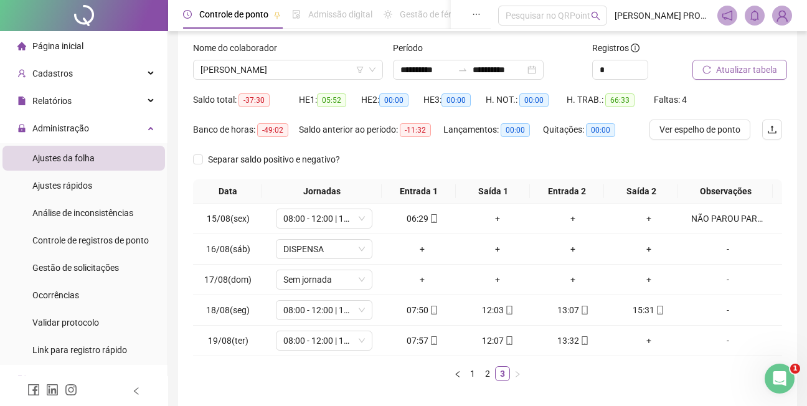
click at [747, 67] on span "Atualizar tabela" at bounding box center [746, 70] width 61 height 14
click at [323, 71] on span "[PERSON_NAME]" at bounding box center [287, 69] width 175 height 19
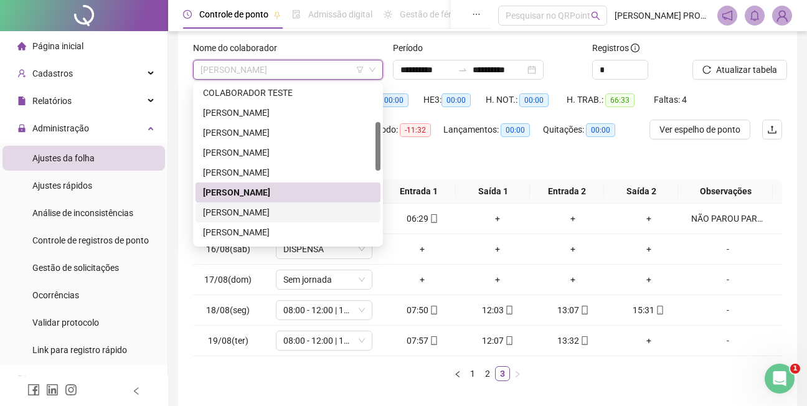
click at [283, 212] on div "[PERSON_NAME]" at bounding box center [288, 212] width 170 height 14
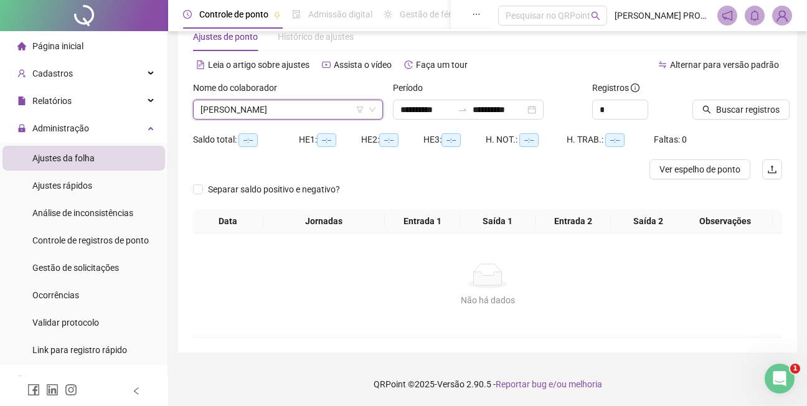
scroll to position [34, 0]
click at [748, 111] on span "Buscar registros" at bounding box center [747, 110] width 63 height 14
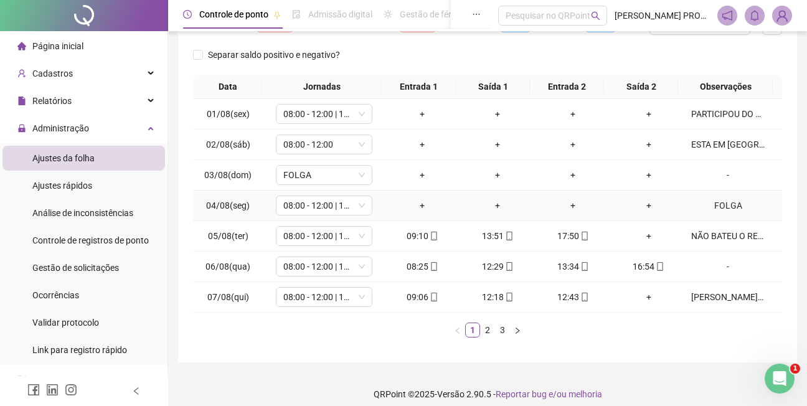
scroll to position [188, 0]
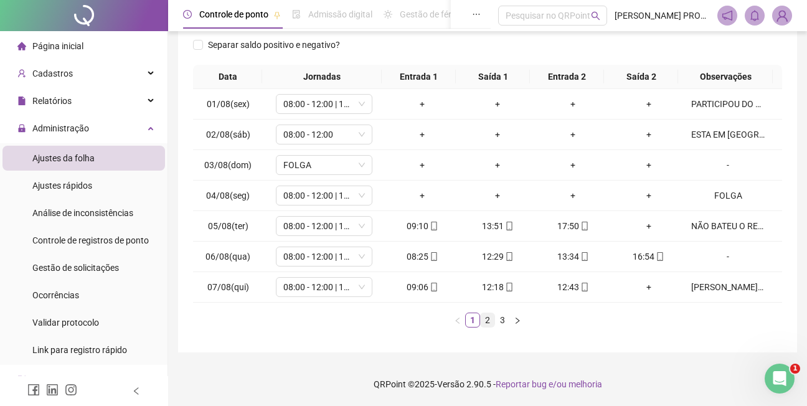
click at [487, 320] on link "2" at bounding box center [487, 320] width 14 height 14
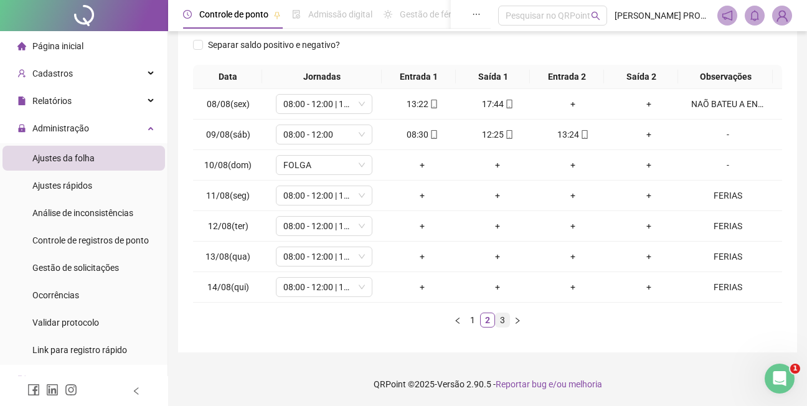
click at [503, 320] on link "3" at bounding box center [502, 320] width 14 height 14
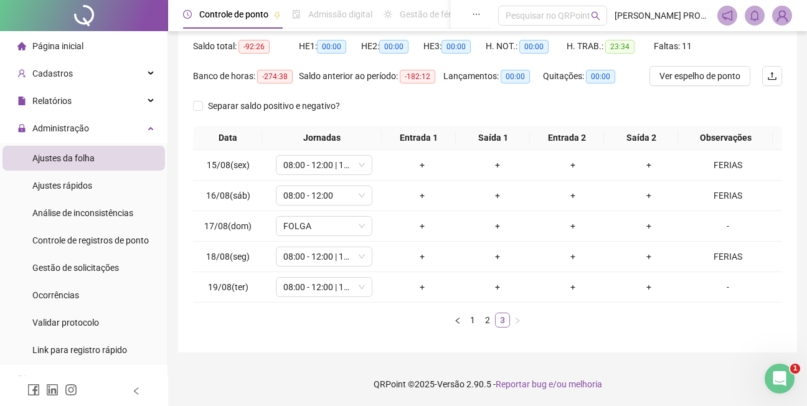
scroll to position [127, 0]
click at [718, 287] on div "-" at bounding box center [727, 287] width 73 height 14
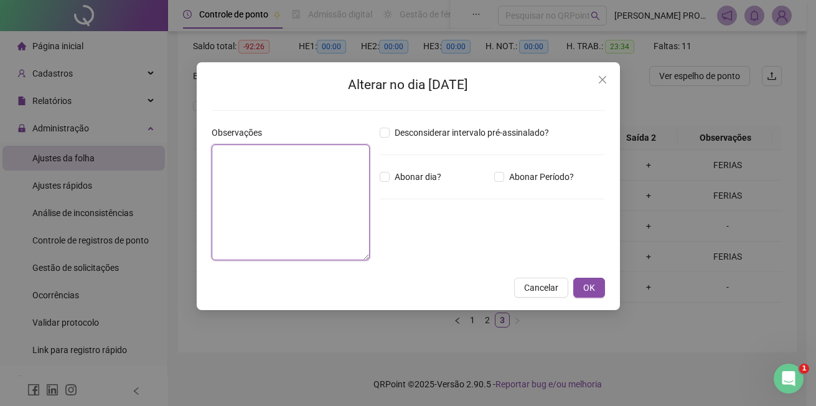
click at [283, 167] on textarea at bounding box center [291, 202] width 158 height 116
type textarea "******"
click at [588, 285] on span "OK" at bounding box center [589, 288] width 12 height 14
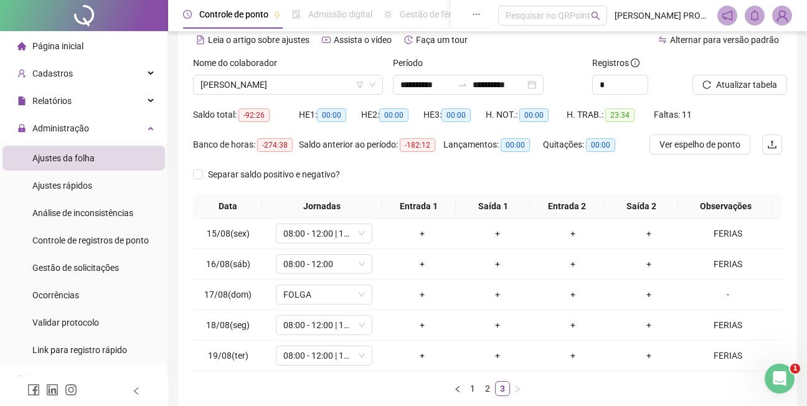
scroll to position [55, 0]
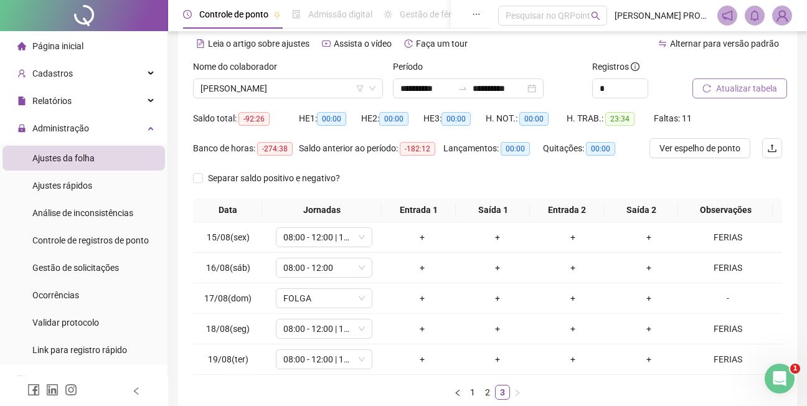
click at [741, 88] on span "Atualizar tabela" at bounding box center [746, 89] width 61 height 14
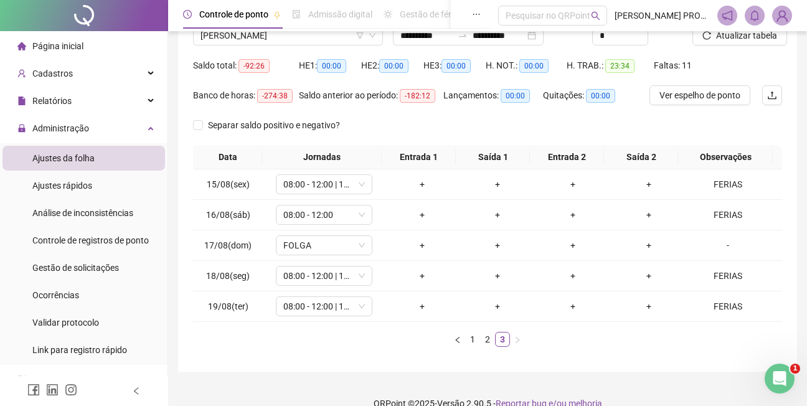
scroll to position [29, 0]
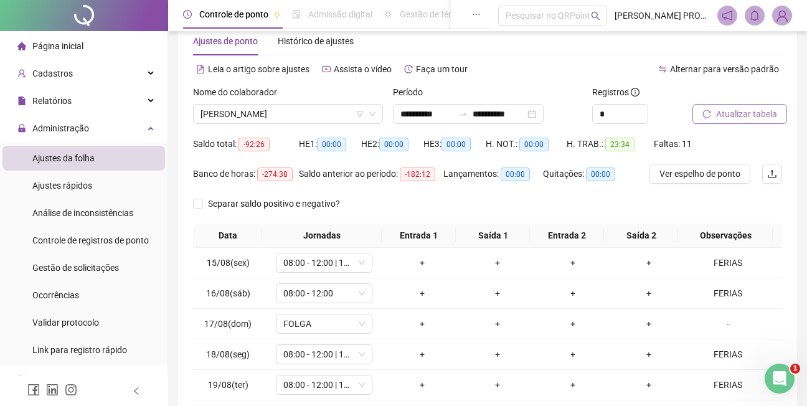
click at [739, 113] on span "Atualizar tabela" at bounding box center [746, 114] width 61 height 14
click at [330, 116] on span "[PERSON_NAME]" at bounding box center [287, 114] width 175 height 19
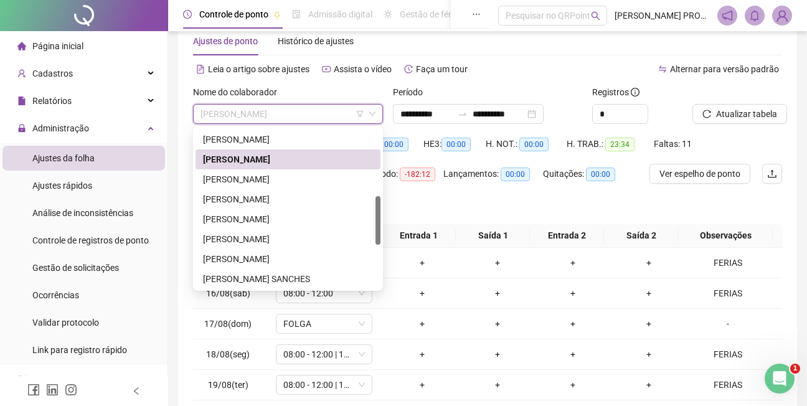
drag, startPoint x: 377, startPoint y: 203, endPoint x: 377, endPoint y: 233, distance: 29.9
click at [378, 233] on div at bounding box center [377, 220] width 5 height 49
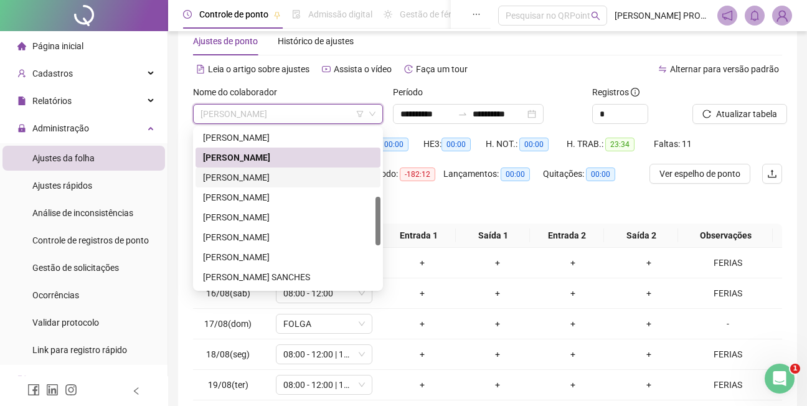
click at [302, 179] on div "[PERSON_NAME]" at bounding box center [288, 178] width 170 height 14
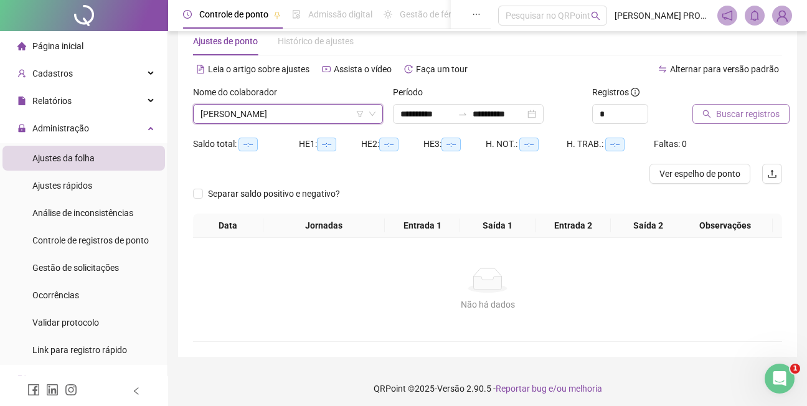
click at [741, 114] on span "Buscar registros" at bounding box center [747, 114] width 63 height 14
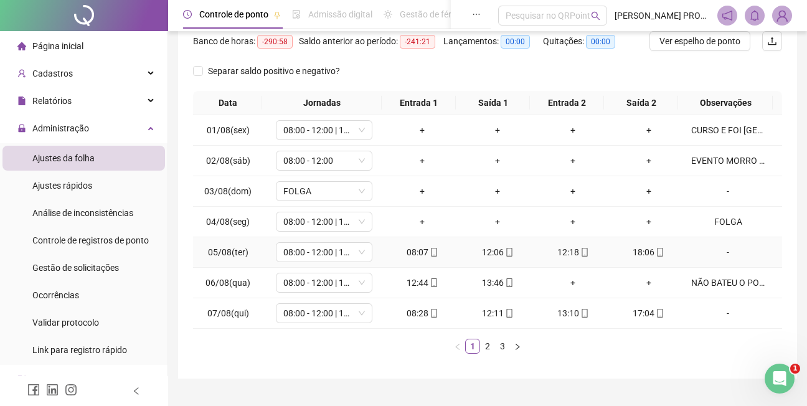
scroll to position [188, 0]
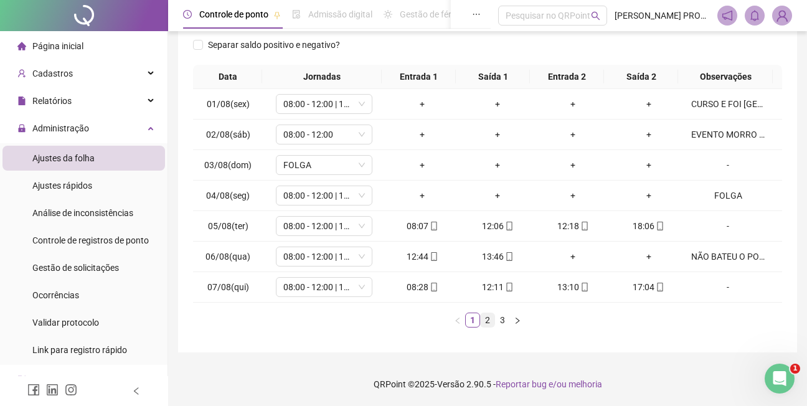
click at [488, 319] on link "2" at bounding box center [487, 320] width 14 height 14
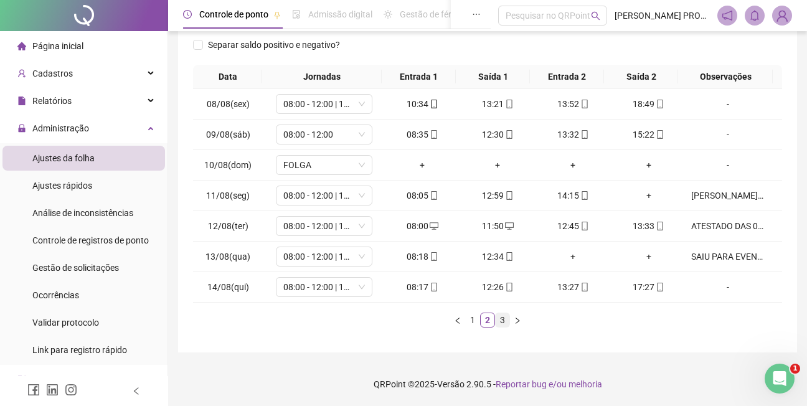
click at [502, 318] on link "3" at bounding box center [502, 320] width 14 height 14
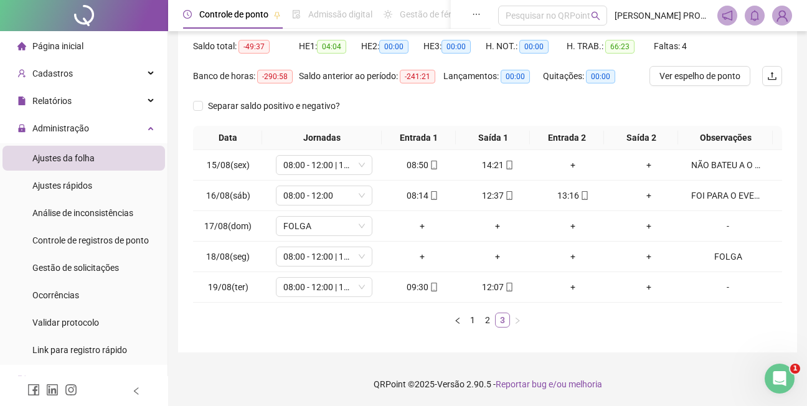
scroll to position [127, 0]
click at [718, 287] on div "-" at bounding box center [727, 287] width 73 height 14
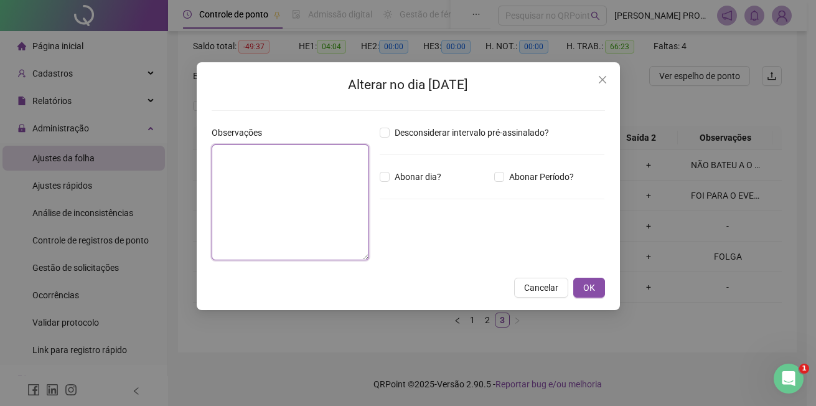
click at [256, 164] on textarea at bounding box center [290, 202] width 157 height 116
type textarea "**********"
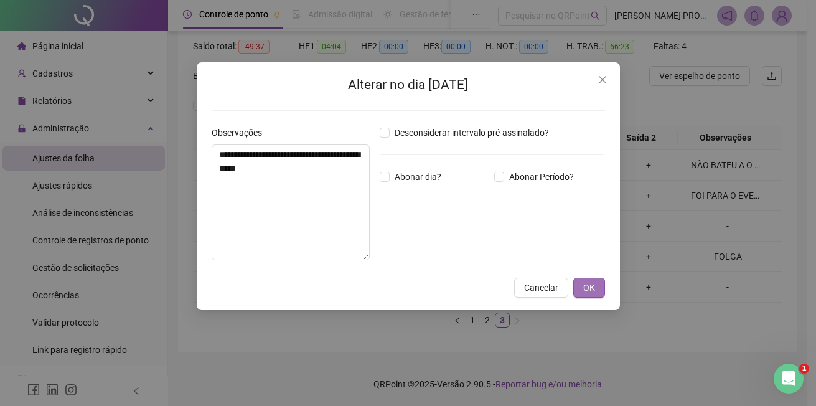
click at [592, 285] on span "OK" at bounding box center [589, 288] width 12 height 14
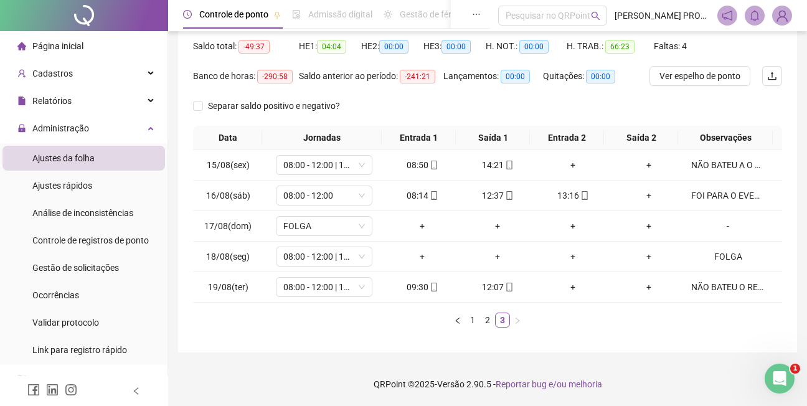
scroll to position [34, 0]
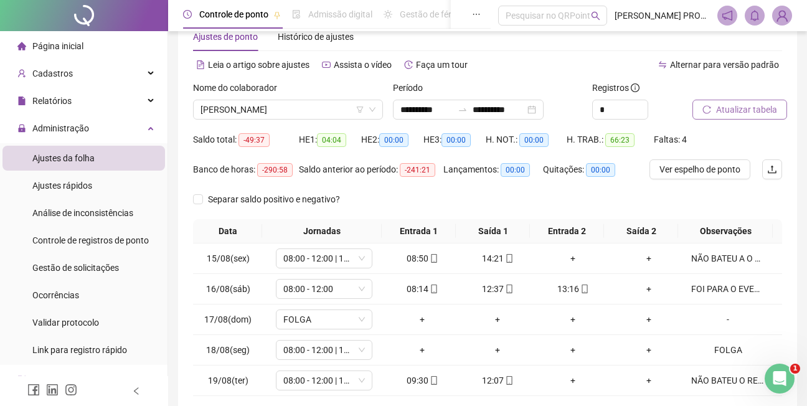
click at [751, 108] on span "Atualizar tabela" at bounding box center [746, 110] width 61 height 14
click at [323, 105] on span "[PERSON_NAME]" at bounding box center [287, 109] width 175 height 19
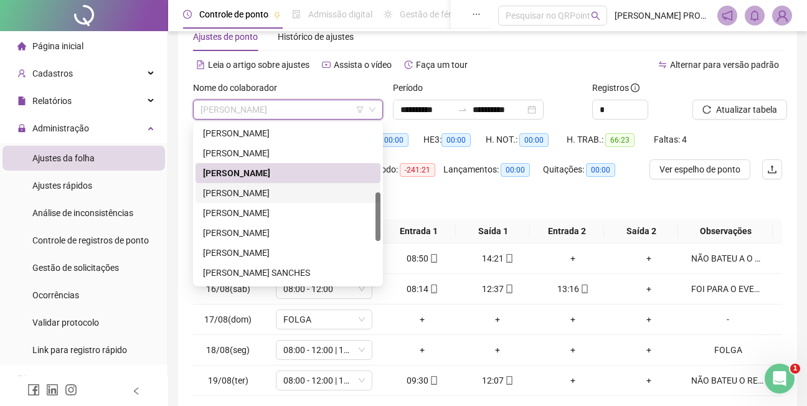
click at [307, 191] on div "[PERSON_NAME]" at bounding box center [288, 193] width 170 height 14
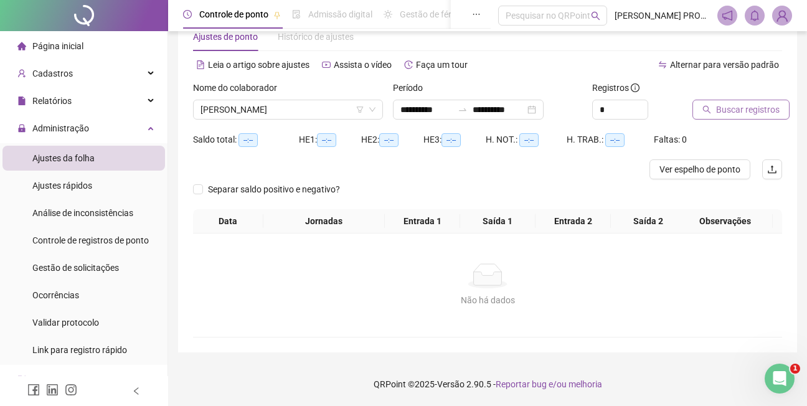
click at [742, 105] on span "Buscar registros" at bounding box center [747, 110] width 63 height 14
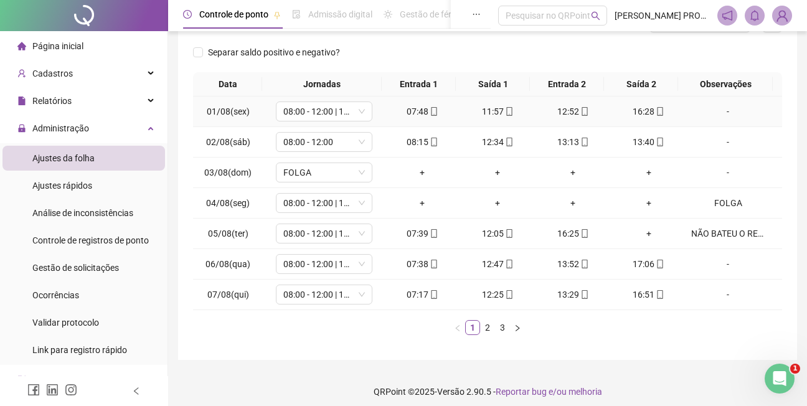
scroll to position [188, 0]
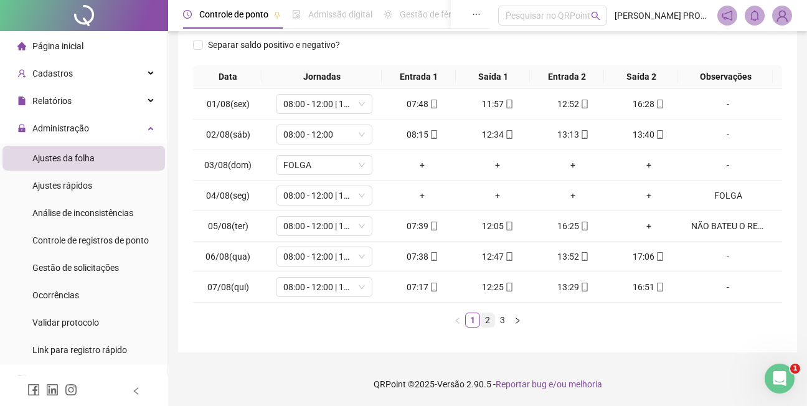
click at [487, 321] on link "2" at bounding box center [487, 320] width 14 height 14
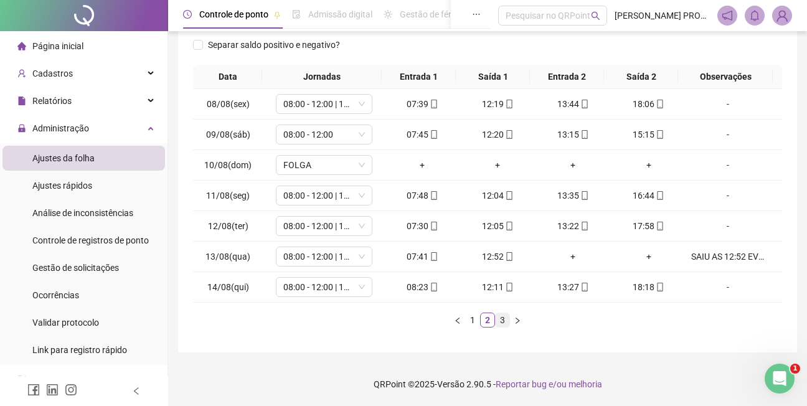
click at [503, 319] on link "3" at bounding box center [502, 320] width 14 height 14
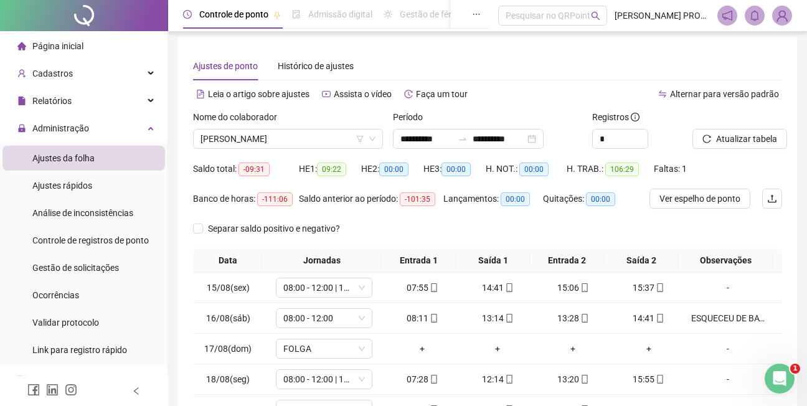
scroll to position [0, 0]
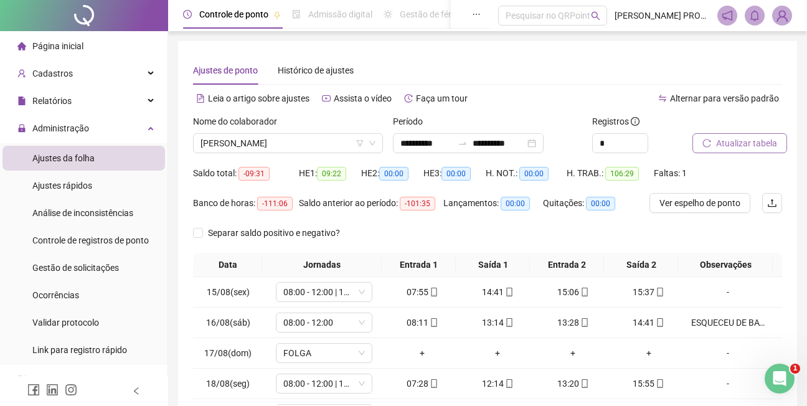
click at [751, 142] on span "Atualizar tabela" at bounding box center [746, 143] width 61 height 14
click at [348, 147] on span "[PERSON_NAME]" at bounding box center [287, 143] width 175 height 19
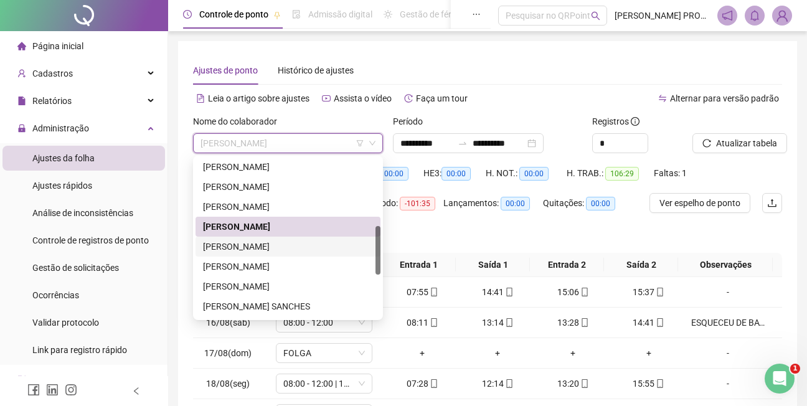
click at [291, 244] on div "[PERSON_NAME]" at bounding box center [288, 247] width 170 height 14
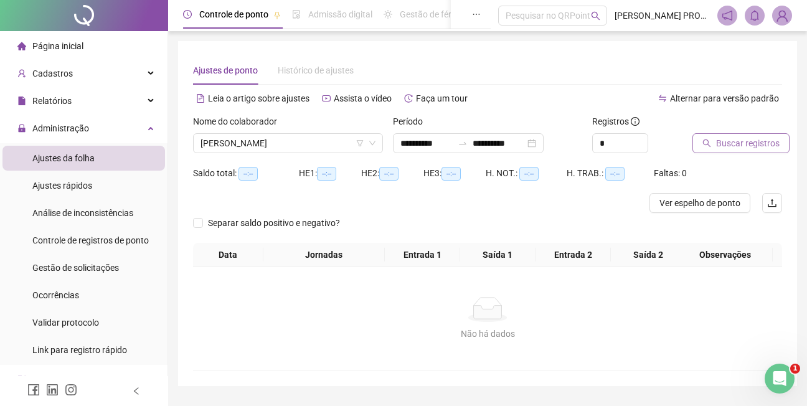
click at [752, 141] on span "Buscar registros" at bounding box center [747, 143] width 63 height 14
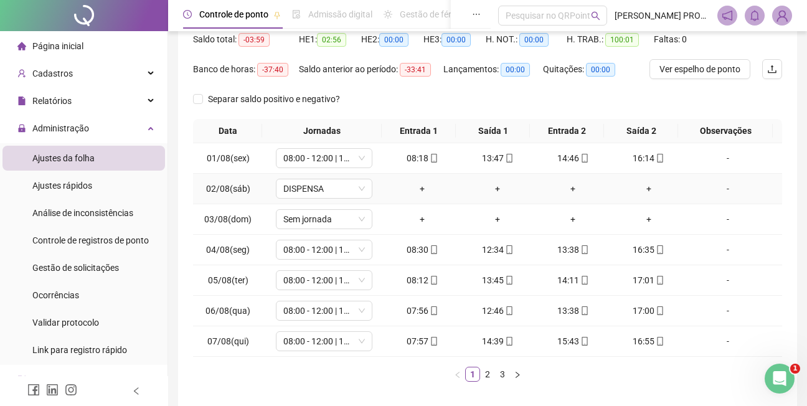
scroll to position [187, 0]
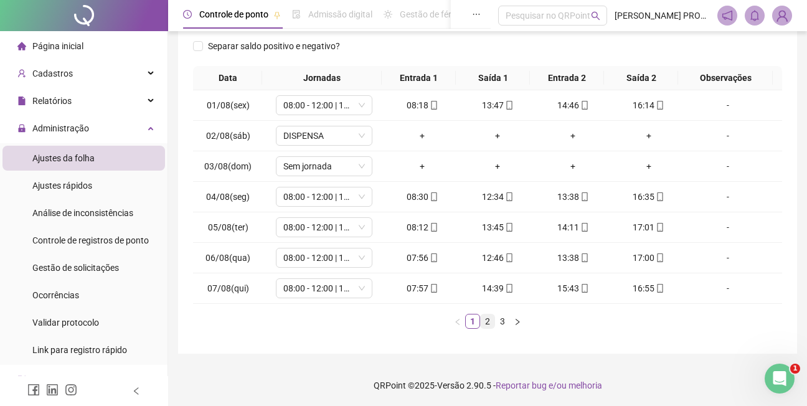
click at [487, 318] on link "2" at bounding box center [487, 321] width 14 height 14
click at [504, 321] on link "3" at bounding box center [502, 321] width 14 height 14
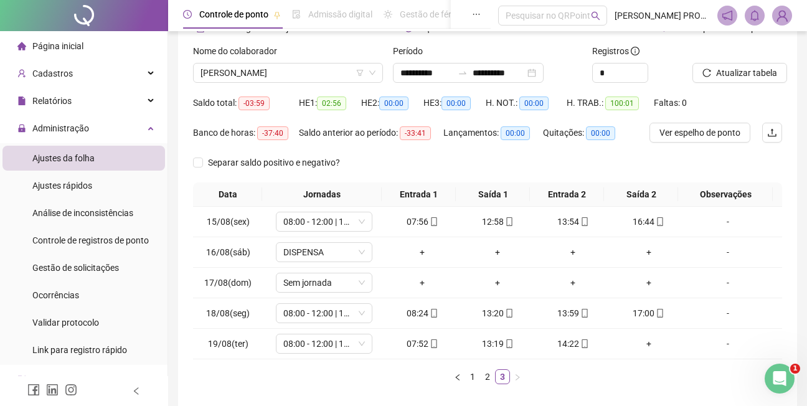
scroll to position [55, 0]
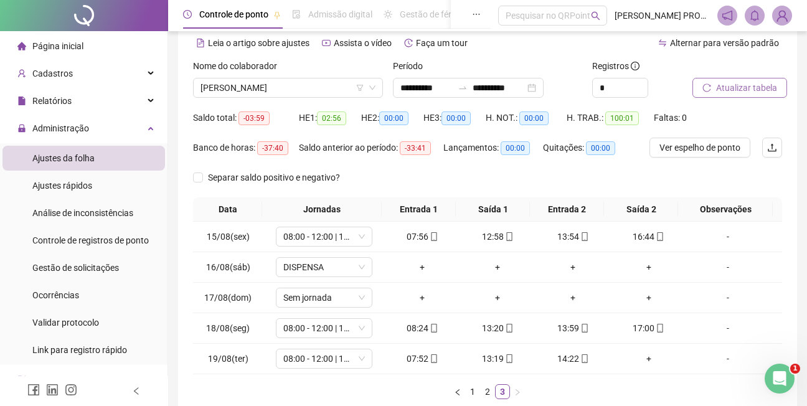
click at [756, 85] on span "Atualizar tabela" at bounding box center [746, 88] width 61 height 14
click at [330, 88] on span "[PERSON_NAME]" at bounding box center [287, 87] width 175 height 19
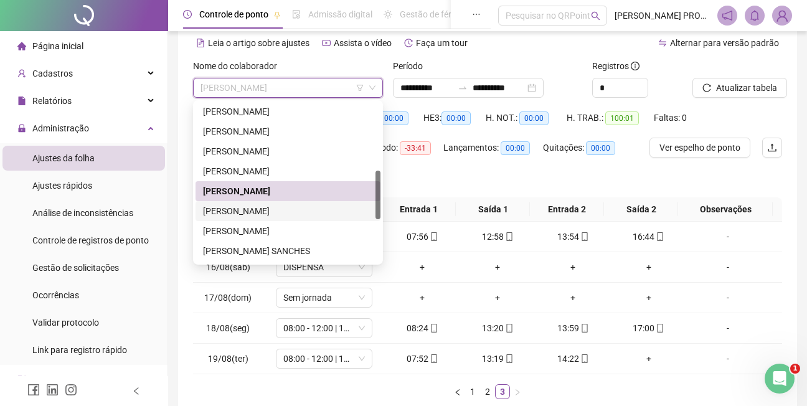
drag, startPoint x: 333, startPoint y: 212, endPoint x: 334, endPoint y: 195, distance: 17.4
click at [333, 211] on div "[PERSON_NAME]" at bounding box center [288, 211] width 170 height 14
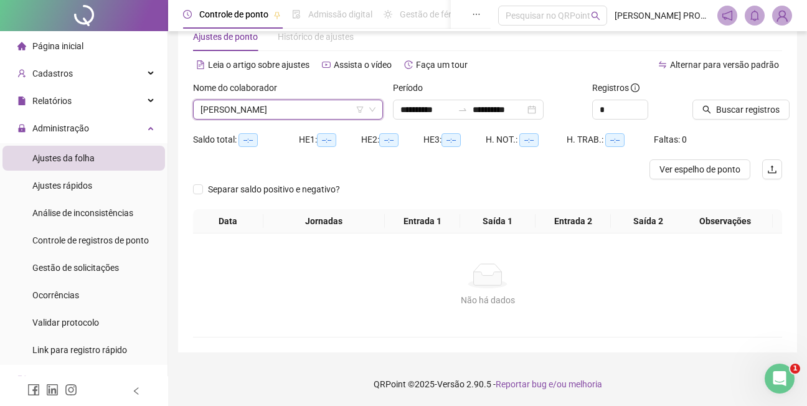
scroll to position [34, 0]
click at [738, 110] on span "Buscar registros" at bounding box center [747, 110] width 63 height 14
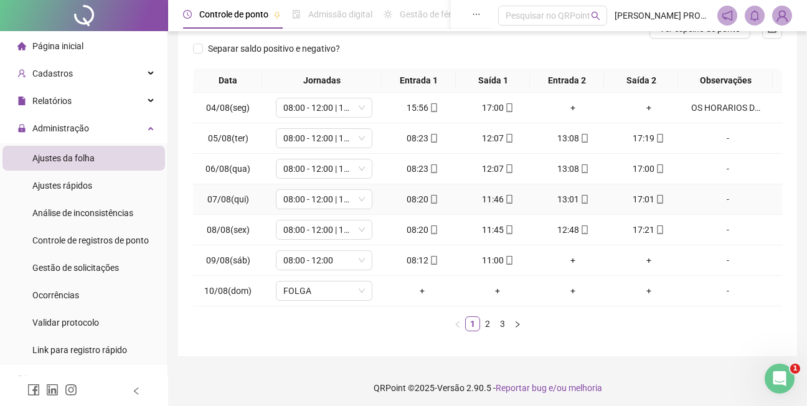
scroll to position [178, 0]
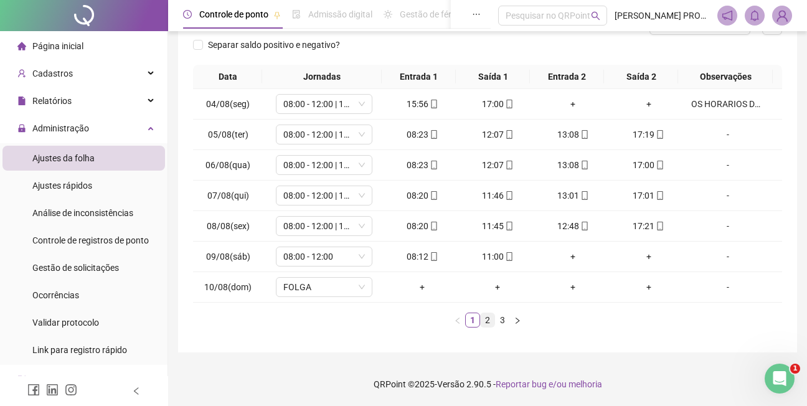
click at [487, 321] on link "2" at bounding box center [487, 320] width 14 height 14
click at [723, 103] on div "NAO ESTAVA PASSANDO BEM" at bounding box center [727, 104] width 73 height 14
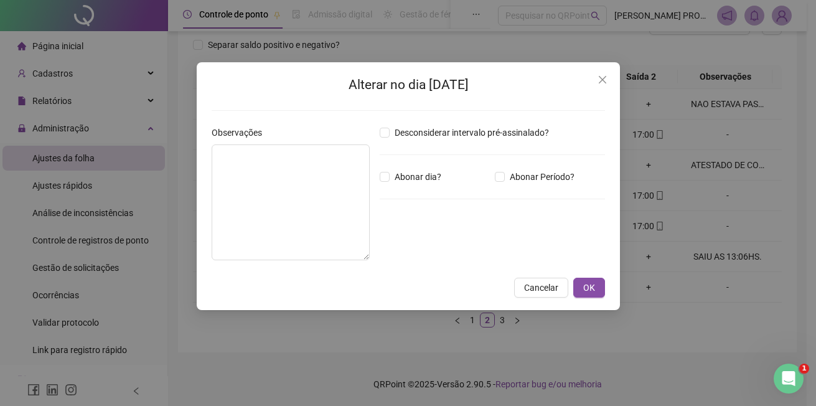
type textarea "**********"
drag, startPoint x: 587, startPoint y: 288, endPoint x: 592, endPoint y: 274, distance: 13.8
click at [587, 287] on span "OK" at bounding box center [589, 288] width 12 height 14
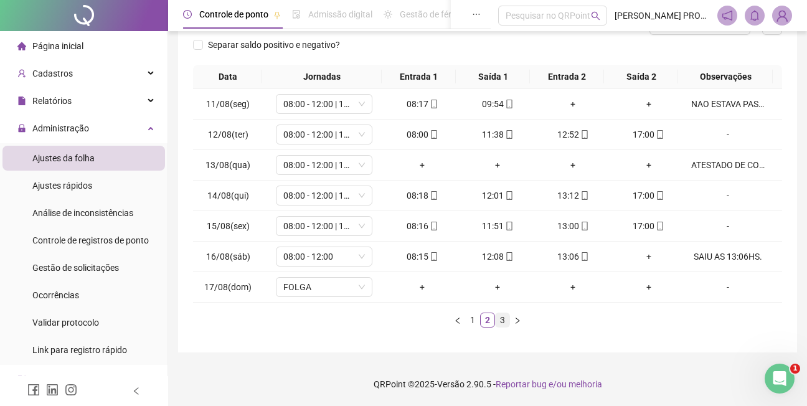
click at [502, 319] on link "3" at bounding box center [502, 320] width 14 height 14
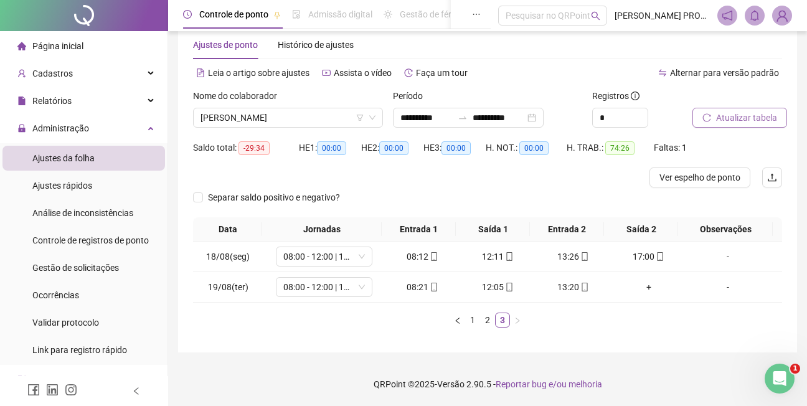
click at [752, 121] on span "Atualizar tabela" at bounding box center [746, 118] width 61 height 14
click at [350, 115] on span "[PERSON_NAME]" at bounding box center [287, 117] width 175 height 19
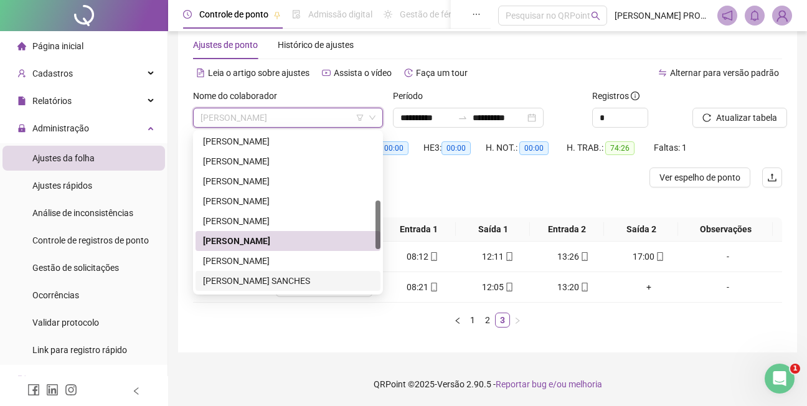
click at [302, 282] on div "[PERSON_NAME] SANCHES" at bounding box center [288, 281] width 170 height 14
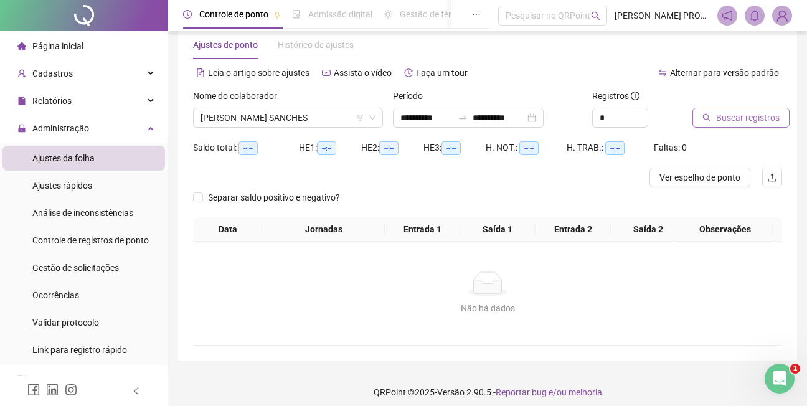
click at [762, 115] on span "Buscar registros" at bounding box center [747, 118] width 63 height 14
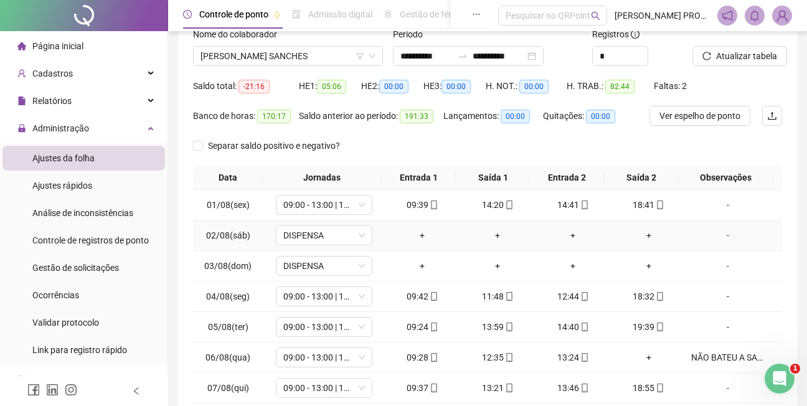
scroll to position [150, 0]
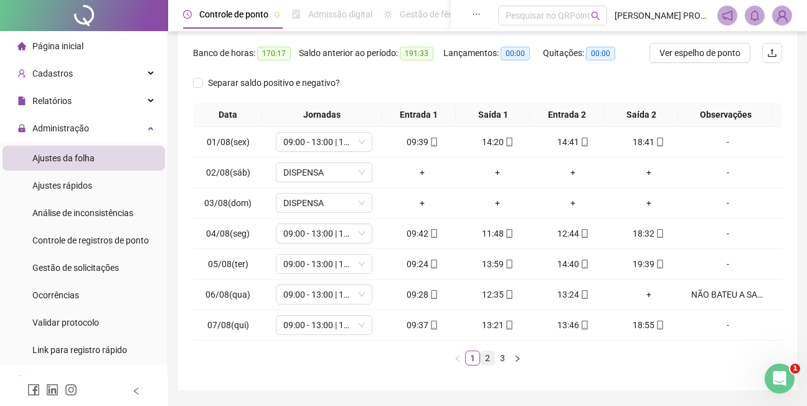
click at [487, 358] on link "2" at bounding box center [487, 358] width 14 height 14
click at [502, 355] on link "3" at bounding box center [502, 358] width 14 height 14
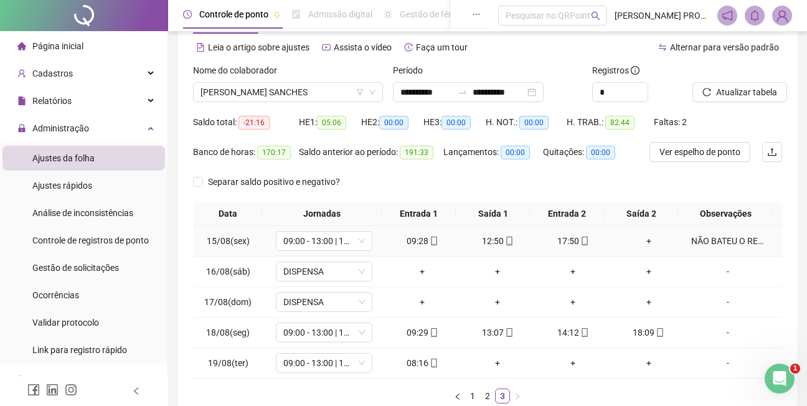
scroll to position [127, 0]
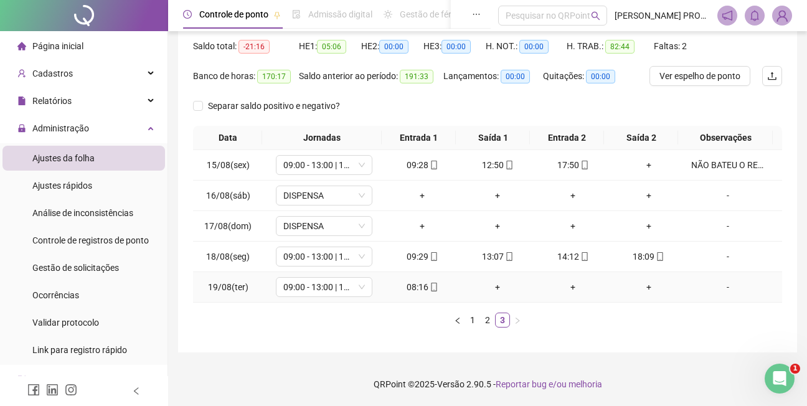
click at [719, 285] on div "-" at bounding box center [727, 287] width 73 height 14
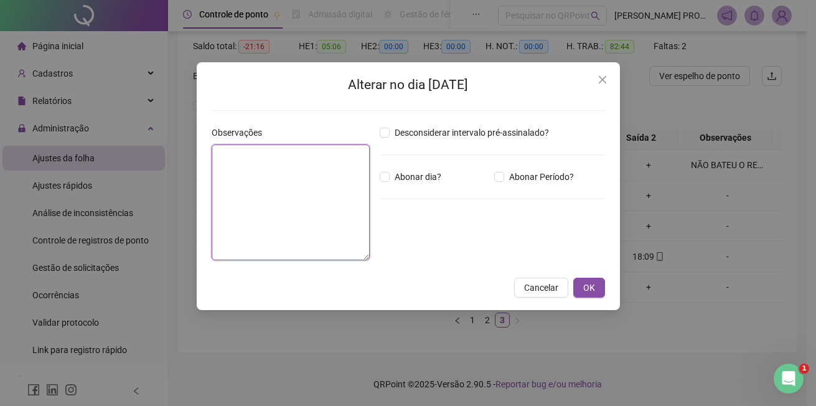
click at [273, 179] on textarea at bounding box center [291, 202] width 158 height 116
type textarea "**********"
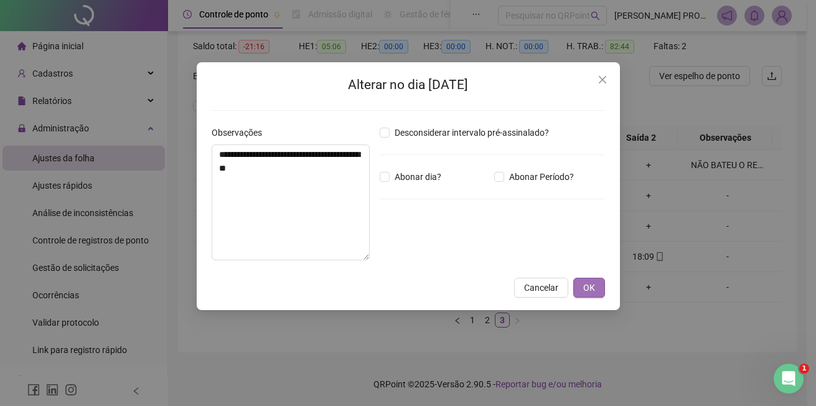
click at [591, 288] on span "OK" at bounding box center [589, 288] width 12 height 14
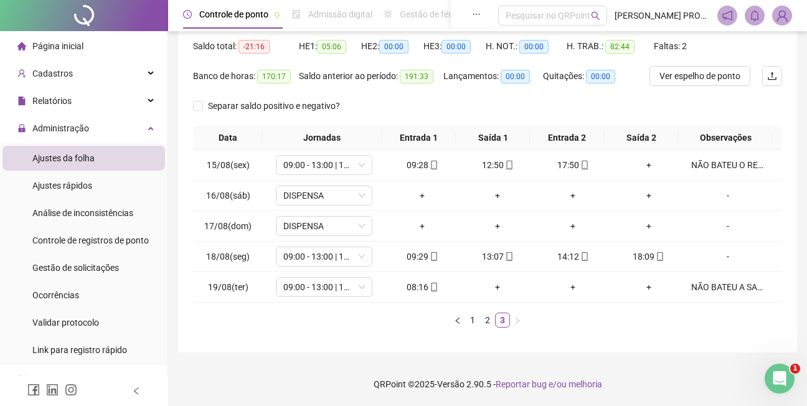
scroll to position [63, 0]
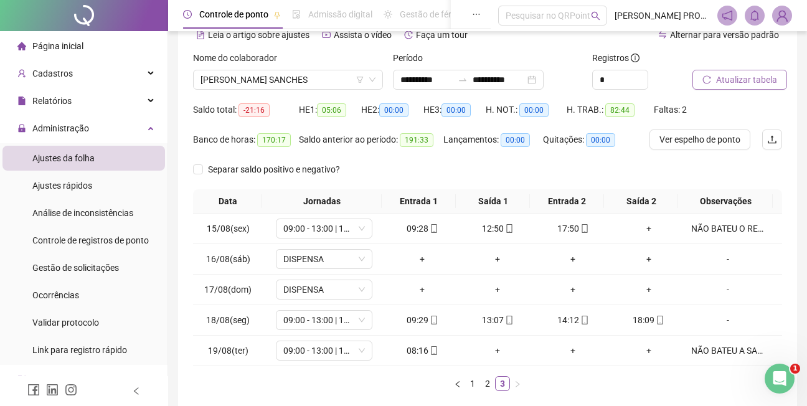
click at [754, 76] on span "Atualizar tabela" at bounding box center [746, 80] width 61 height 14
click at [336, 76] on span "[PERSON_NAME] SANCHES" at bounding box center [287, 79] width 175 height 19
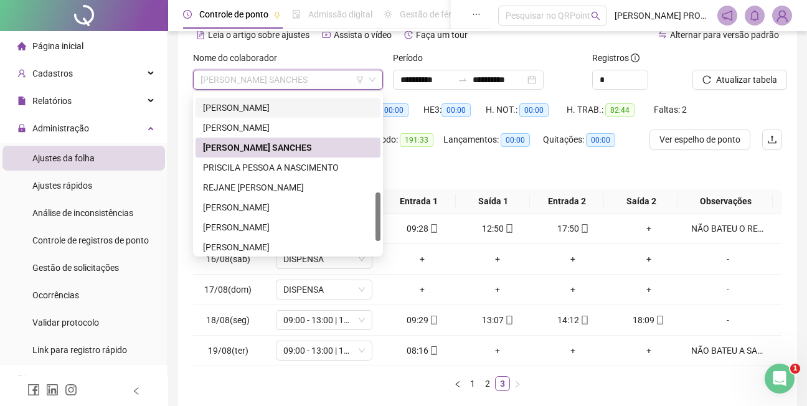
scroll to position [316, 0]
drag, startPoint x: 378, startPoint y: 202, endPoint x: 377, endPoint y: 231, distance: 29.3
click at [377, 231] on div at bounding box center [377, 216] width 5 height 49
click at [316, 164] on div "PRISCILA PESSOA A NASCIMENTO" at bounding box center [288, 168] width 170 height 14
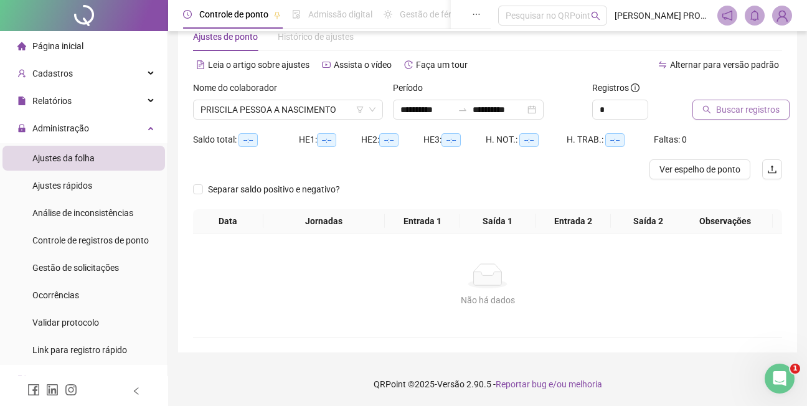
click at [746, 111] on span "Buscar registros" at bounding box center [747, 110] width 63 height 14
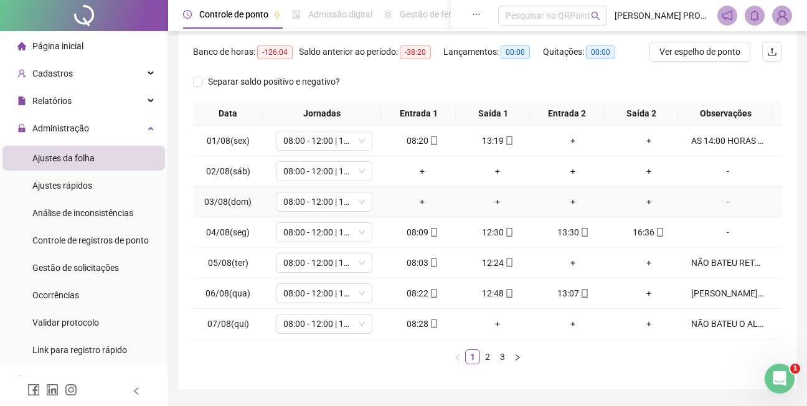
scroll to position [188, 0]
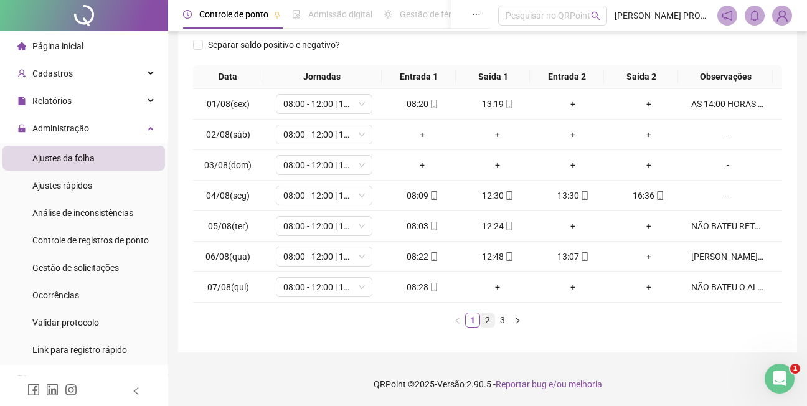
click at [486, 320] on link "2" at bounding box center [487, 320] width 14 height 14
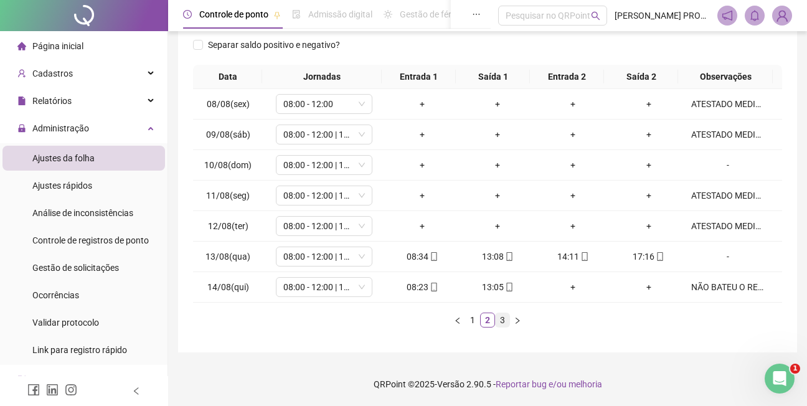
click at [501, 320] on link "3" at bounding box center [502, 320] width 14 height 14
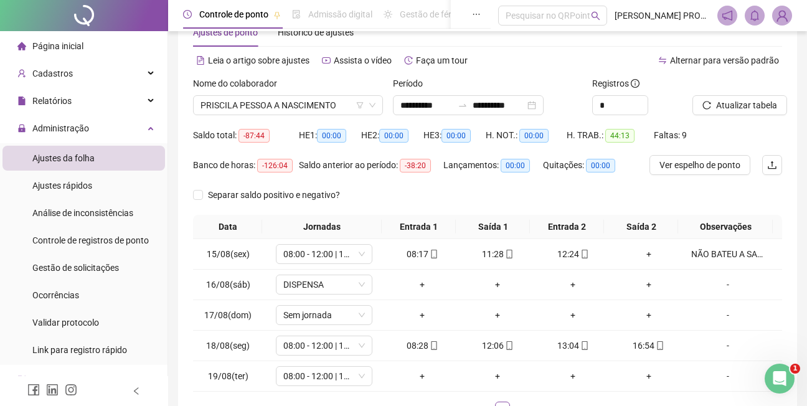
scroll to position [34, 0]
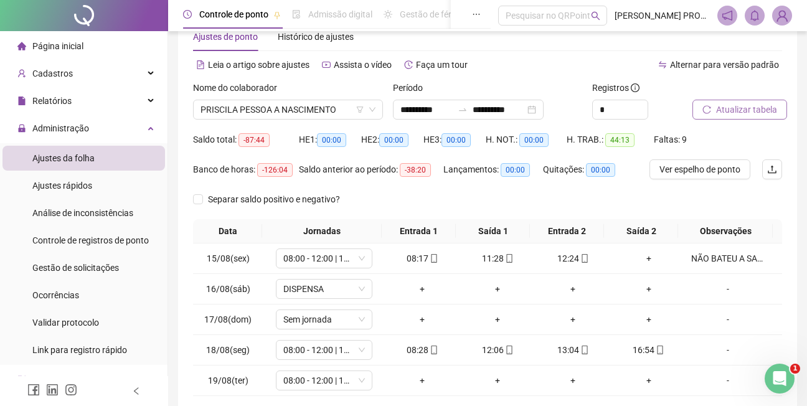
click at [746, 110] on span "Atualizar tabela" at bounding box center [746, 110] width 61 height 14
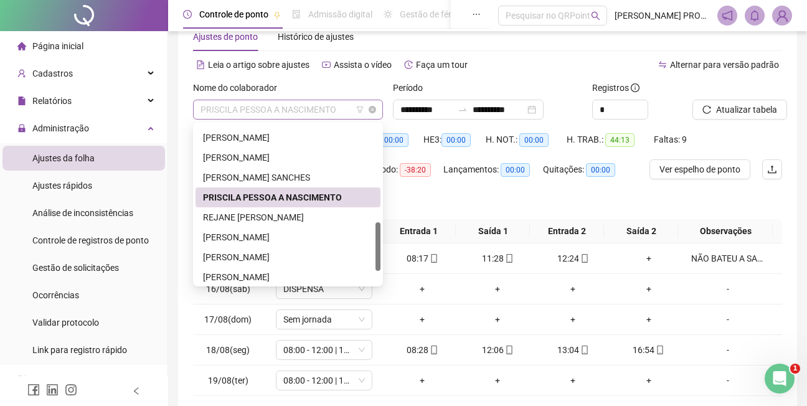
click at [345, 112] on span "PRISCILA PESSOA A NASCIMENTO" at bounding box center [287, 109] width 175 height 19
click at [287, 215] on div "REJANE [PERSON_NAME]" at bounding box center [288, 217] width 170 height 14
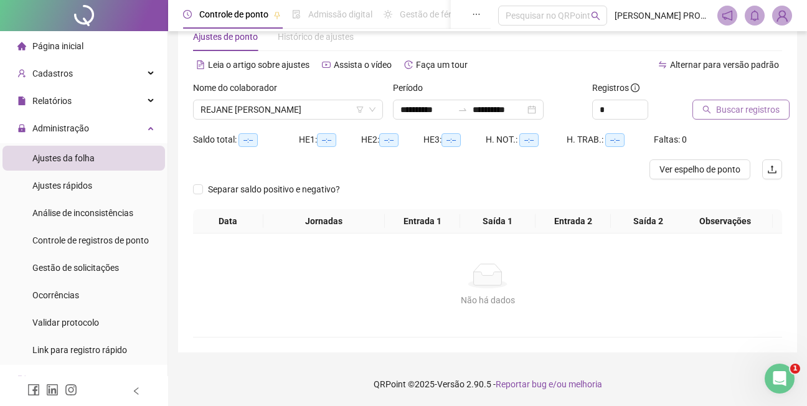
click at [734, 108] on span "Buscar registros" at bounding box center [747, 110] width 63 height 14
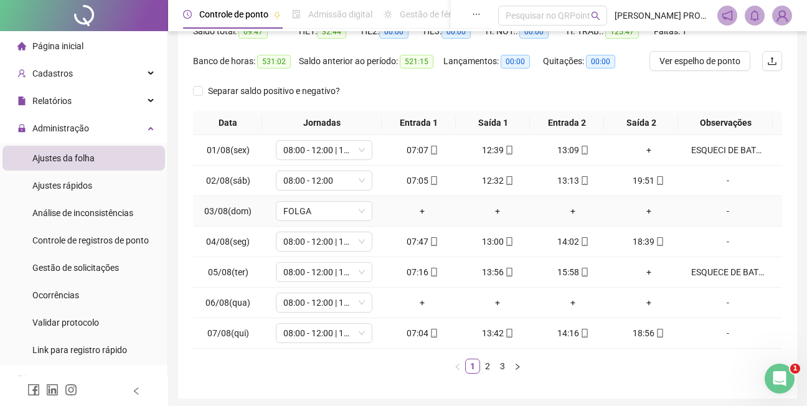
scroll to position [158, 0]
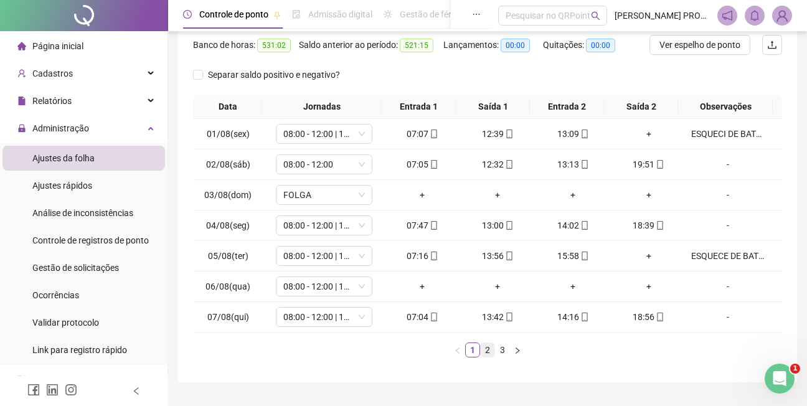
click at [486, 350] on link "2" at bounding box center [487, 350] width 14 height 14
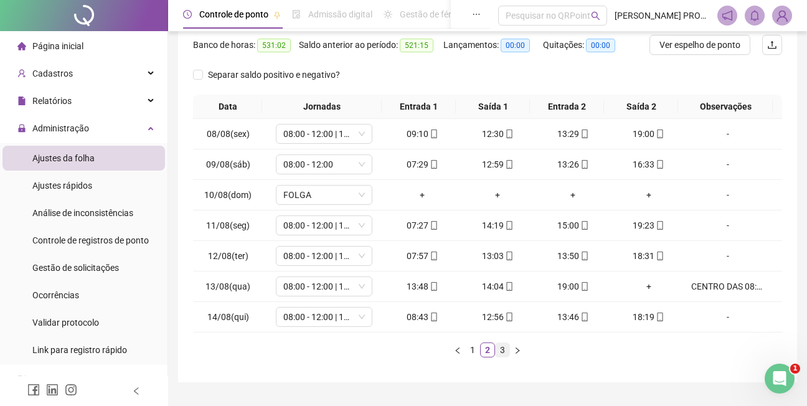
click at [503, 352] on link "3" at bounding box center [502, 350] width 14 height 14
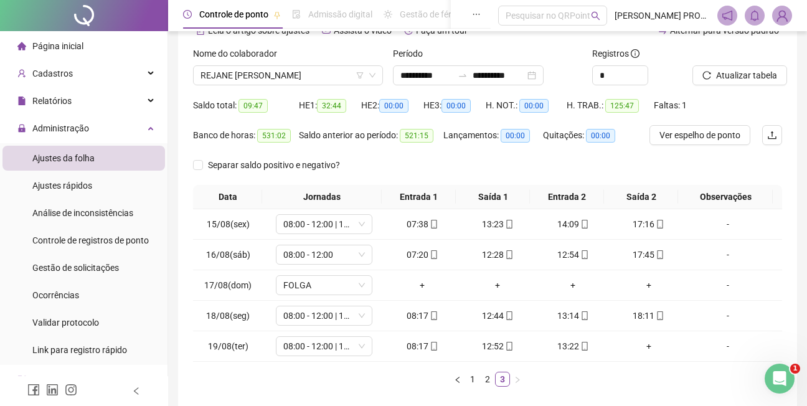
scroll to position [62, 0]
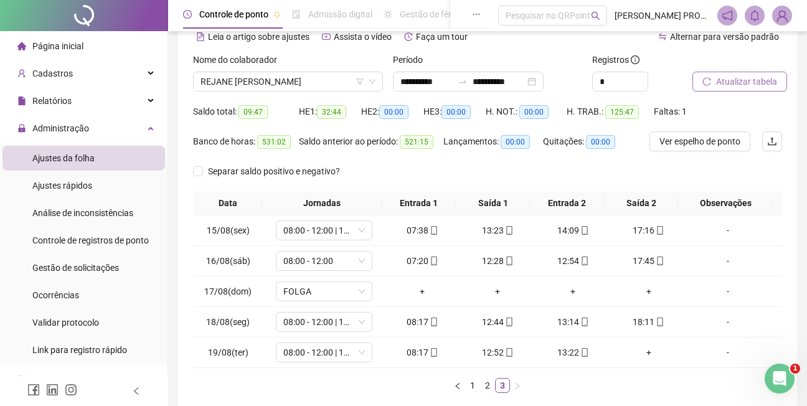
click at [748, 82] on span "Atualizar tabela" at bounding box center [746, 82] width 61 height 14
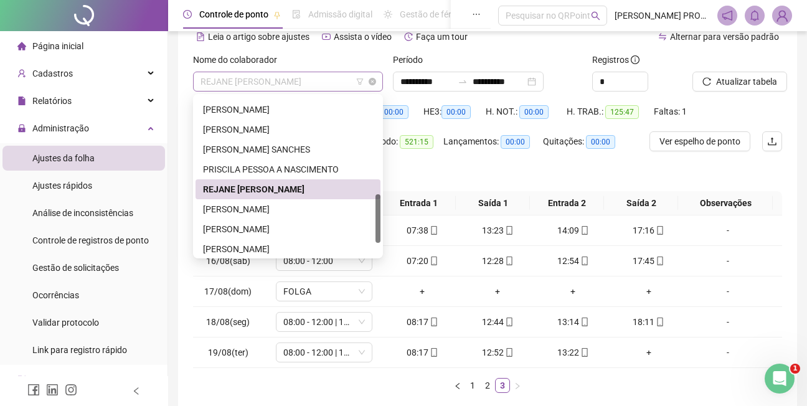
click at [339, 78] on span "REJANE [PERSON_NAME]" at bounding box center [287, 81] width 175 height 19
click at [298, 208] on div "[PERSON_NAME]" at bounding box center [288, 209] width 170 height 14
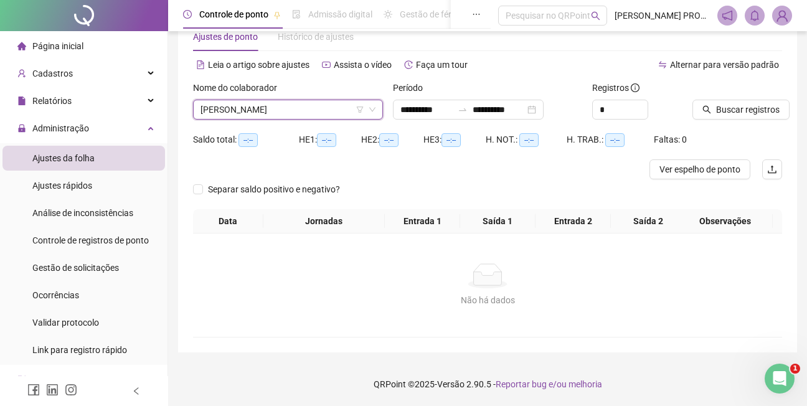
scroll to position [34, 0]
click at [754, 111] on span "Buscar registros" at bounding box center [747, 110] width 63 height 14
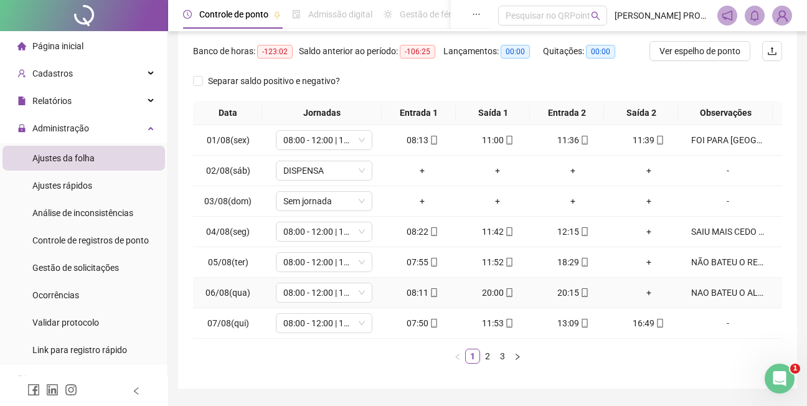
scroll to position [158, 0]
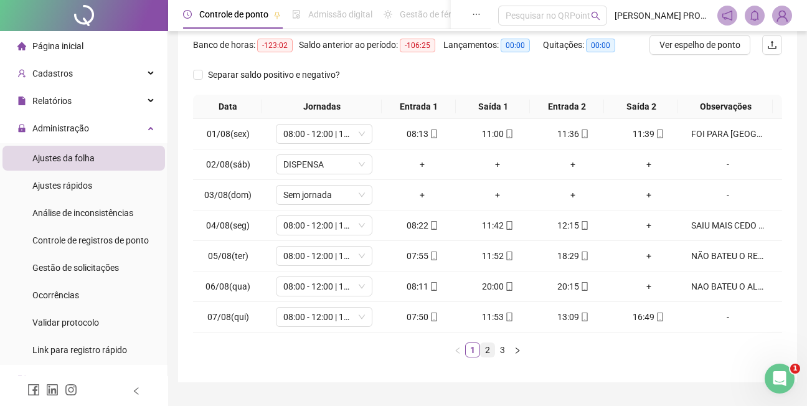
click at [489, 351] on link "2" at bounding box center [487, 350] width 14 height 14
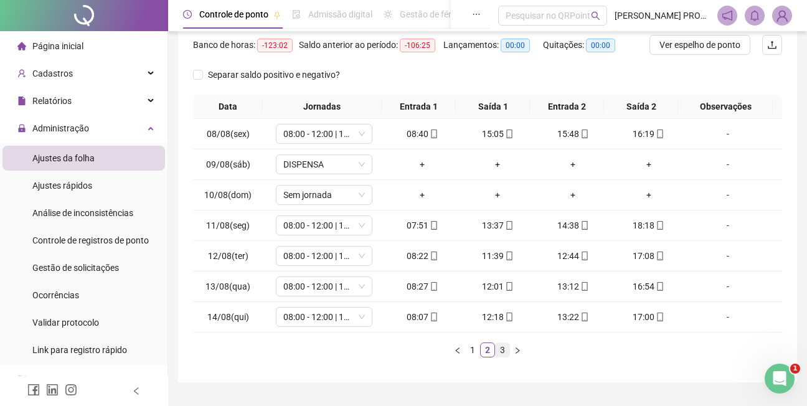
click at [499, 349] on link "3" at bounding box center [502, 350] width 14 height 14
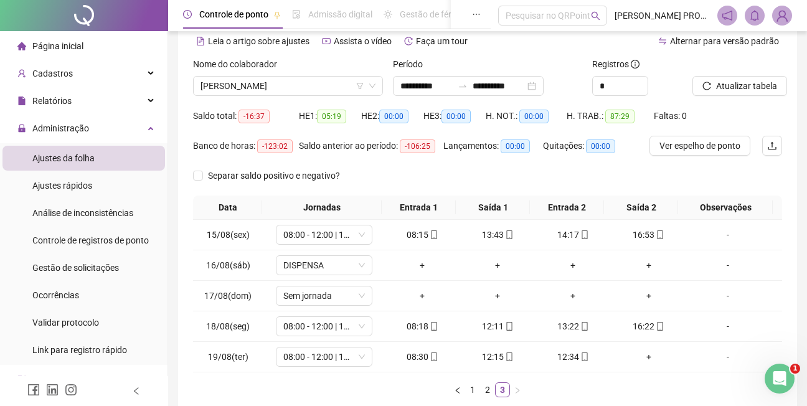
scroll to position [54, 0]
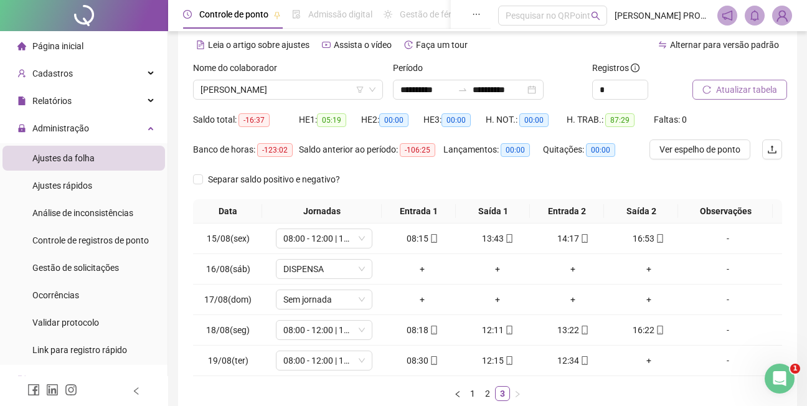
click at [762, 86] on span "Atualizar tabela" at bounding box center [746, 90] width 61 height 14
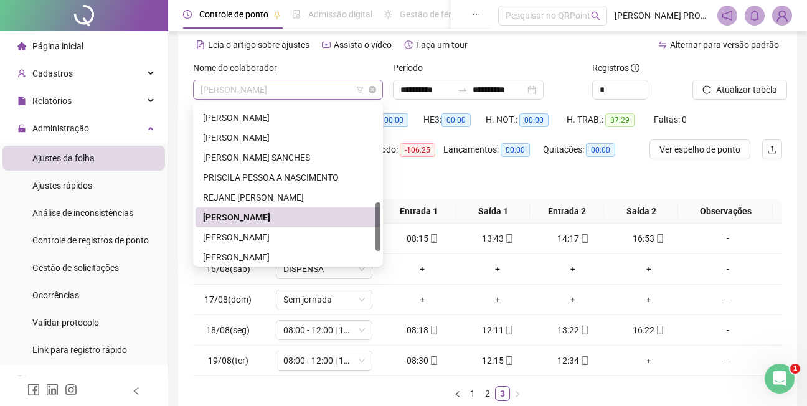
click at [323, 88] on span "[PERSON_NAME]" at bounding box center [287, 89] width 175 height 19
click at [281, 237] on div "[PERSON_NAME]" at bounding box center [288, 237] width 170 height 14
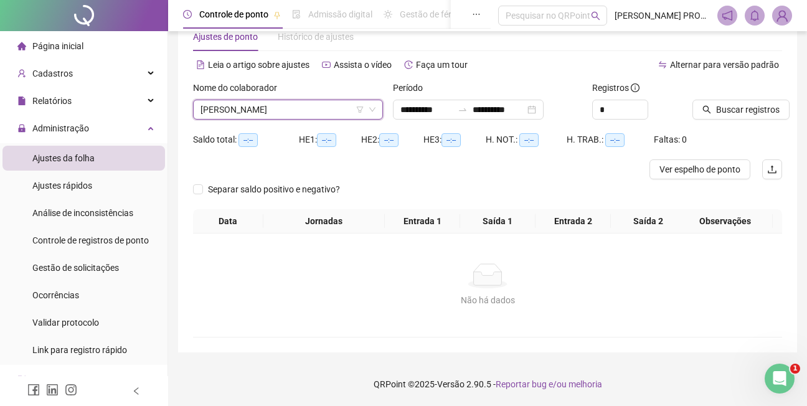
scroll to position [34, 0]
click at [744, 110] on span "Buscar registros" at bounding box center [747, 110] width 63 height 14
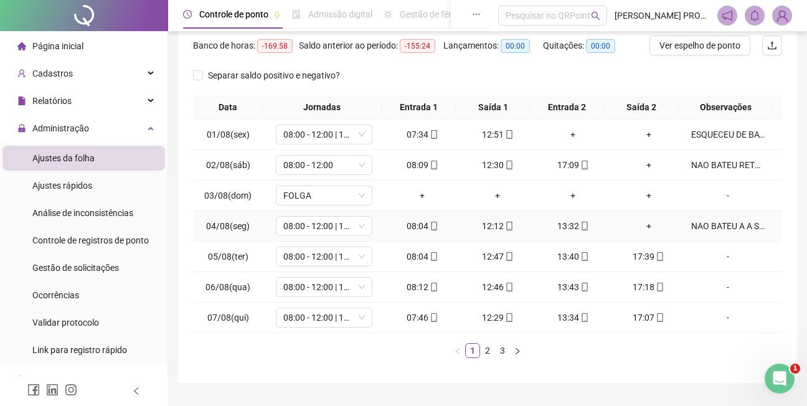
scroll to position [158, 0]
click at [488, 349] on link "2" at bounding box center [487, 350] width 14 height 14
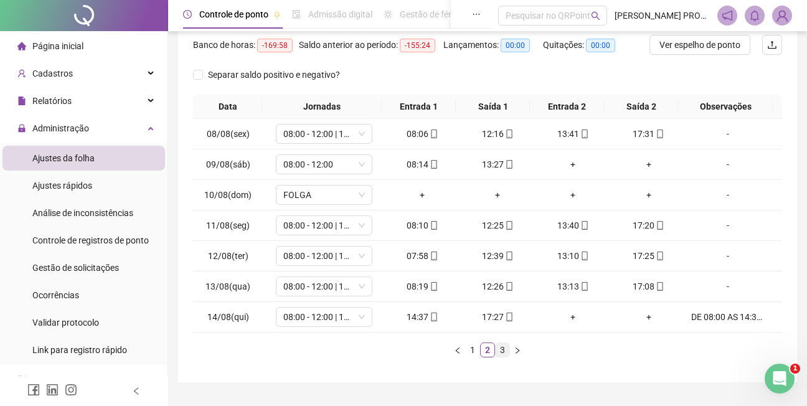
click at [500, 348] on link "3" at bounding box center [502, 350] width 14 height 14
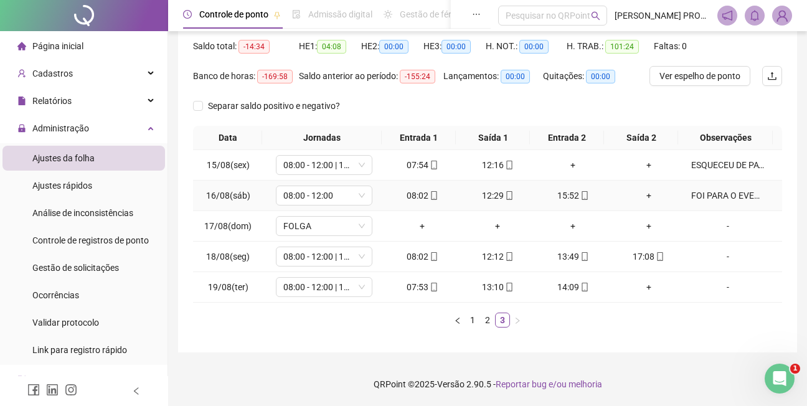
click at [711, 194] on div "FOI PARA O EVENTO AS 15:52HS" at bounding box center [727, 196] width 73 height 14
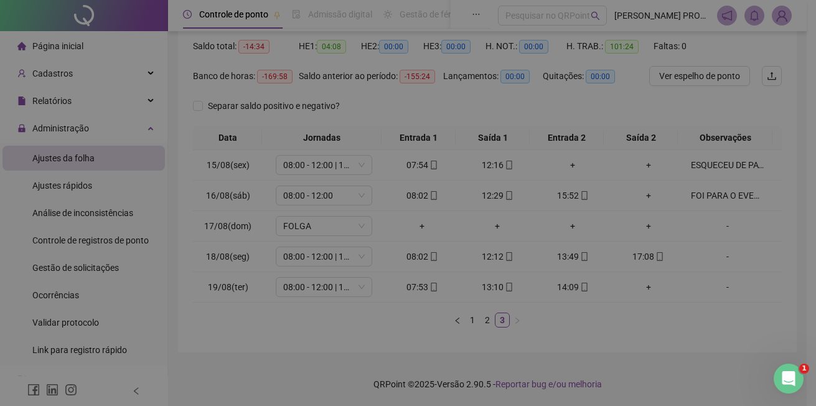
type textarea "**********"
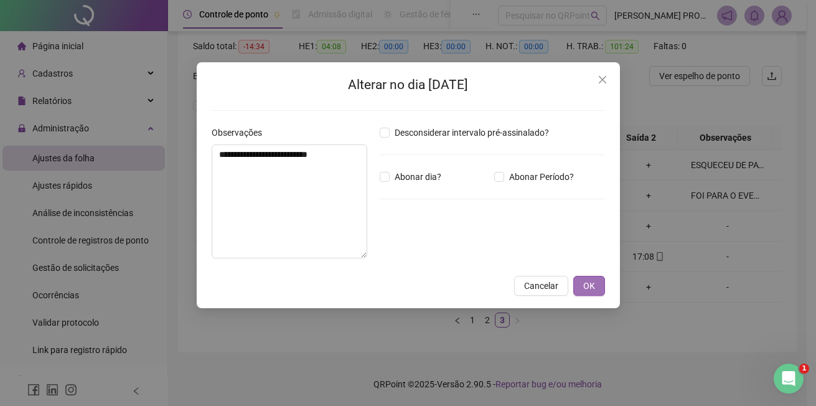
click at [589, 286] on span "OK" at bounding box center [589, 286] width 12 height 14
